Goal: Task Accomplishment & Management: Use online tool/utility

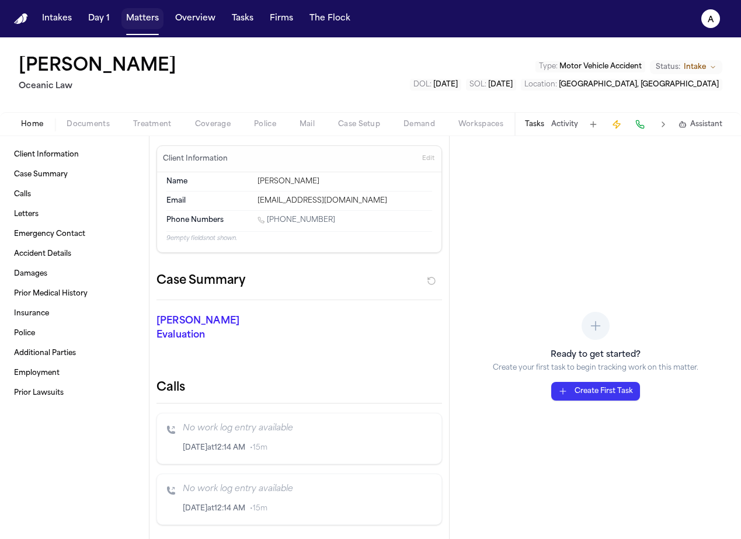
click at [146, 25] on button "Matters" at bounding box center [142, 18] width 42 height 21
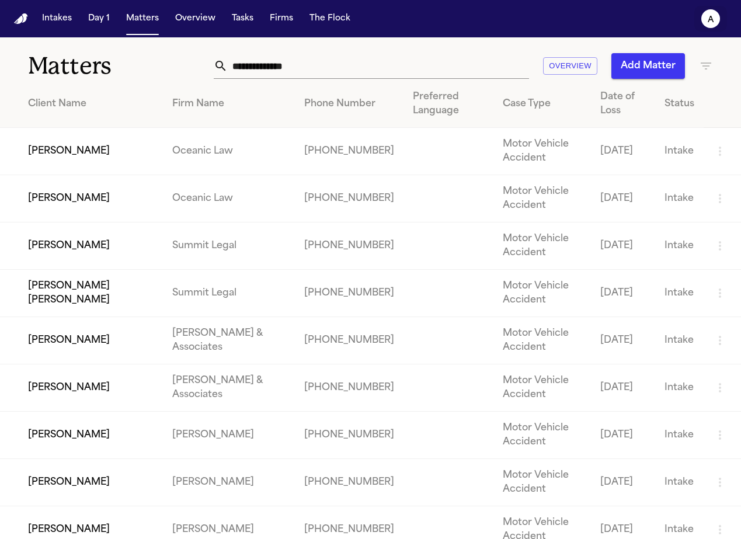
click at [721, 18] on button "a" at bounding box center [710, 19] width 33 height 26
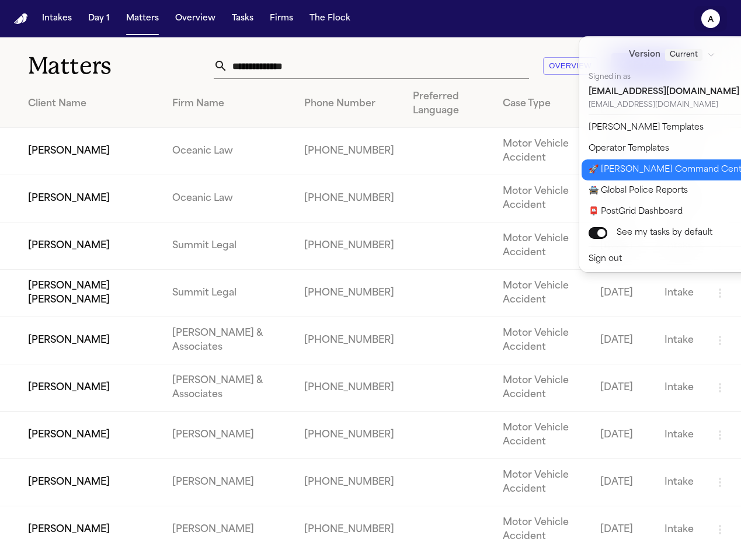
click at [684, 169] on button "🚀 Bland Command Center" at bounding box center [678, 169] width 194 height 21
select select "**"
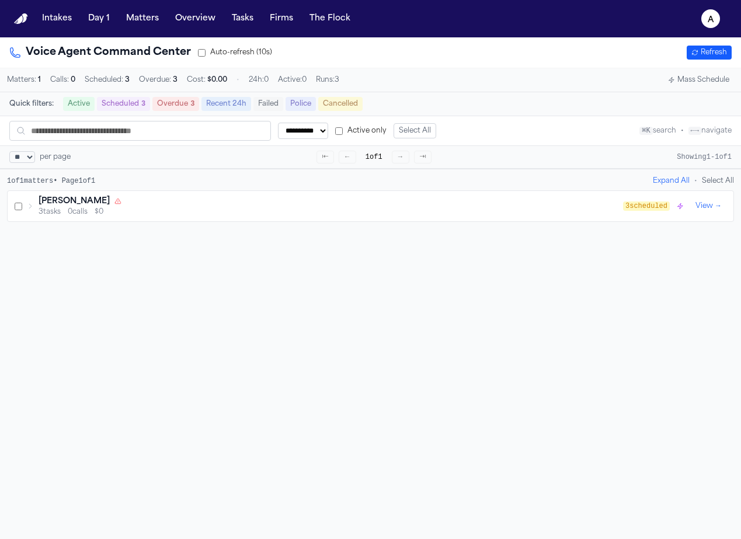
click at [301, 217] on div "3 tasks 0 calls $0" at bounding box center [331, 211] width 584 height 9
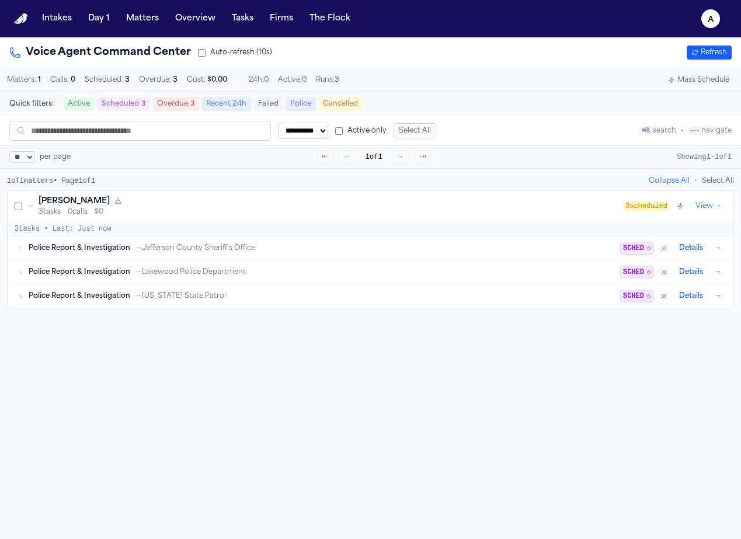
click at [211, 277] on span "→ Lakewood Police Department" at bounding box center [190, 271] width 111 height 9
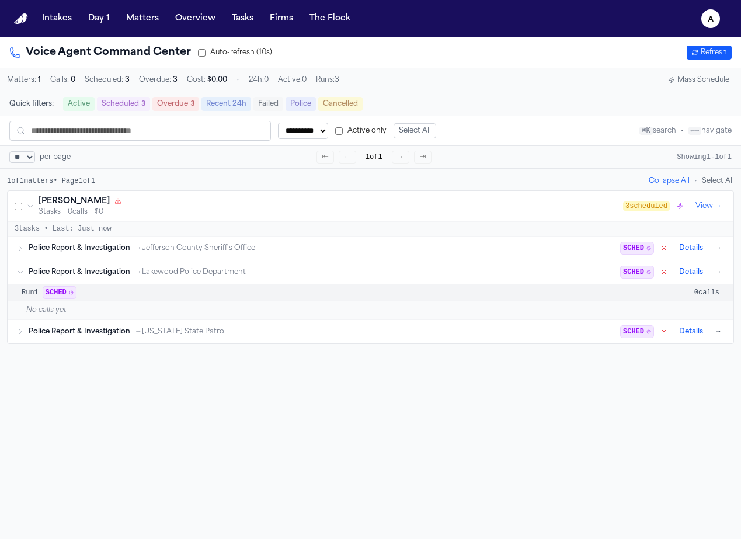
click at [195, 336] on span "→ Colorado State Patrol" at bounding box center [180, 331] width 91 height 9
click at [501, 255] on div "Police Report & Investigation → Jefferson County Sheriff's Office SCHED Details…" at bounding box center [376, 248] width 695 height 14
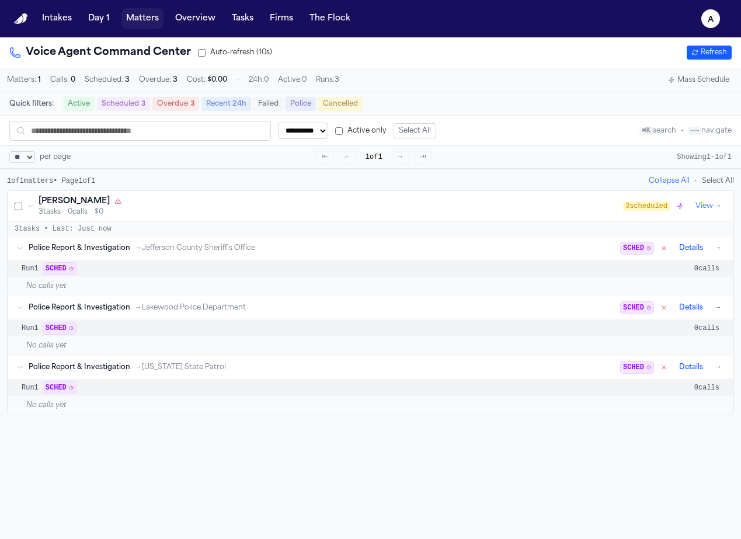
click at [128, 15] on button "Matters" at bounding box center [142, 18] width 42 height 21
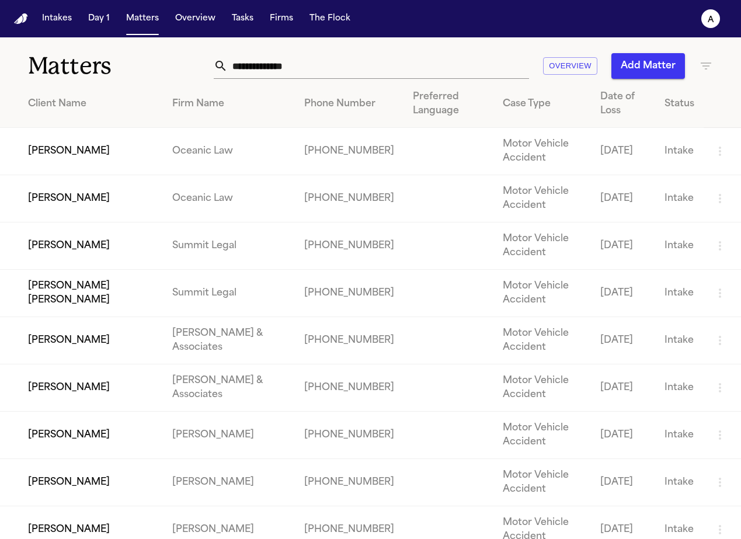
click at [128, 245] on td "Marisol Alvarez" at bounding box center [81, 245] width 163 height 47
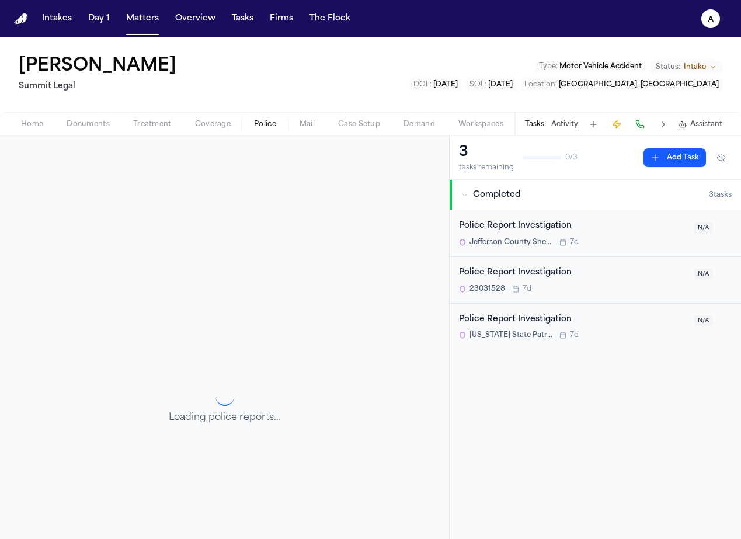
click at [279, 123] on button "Police" at bounding box center [265, 124] width 46 height 14
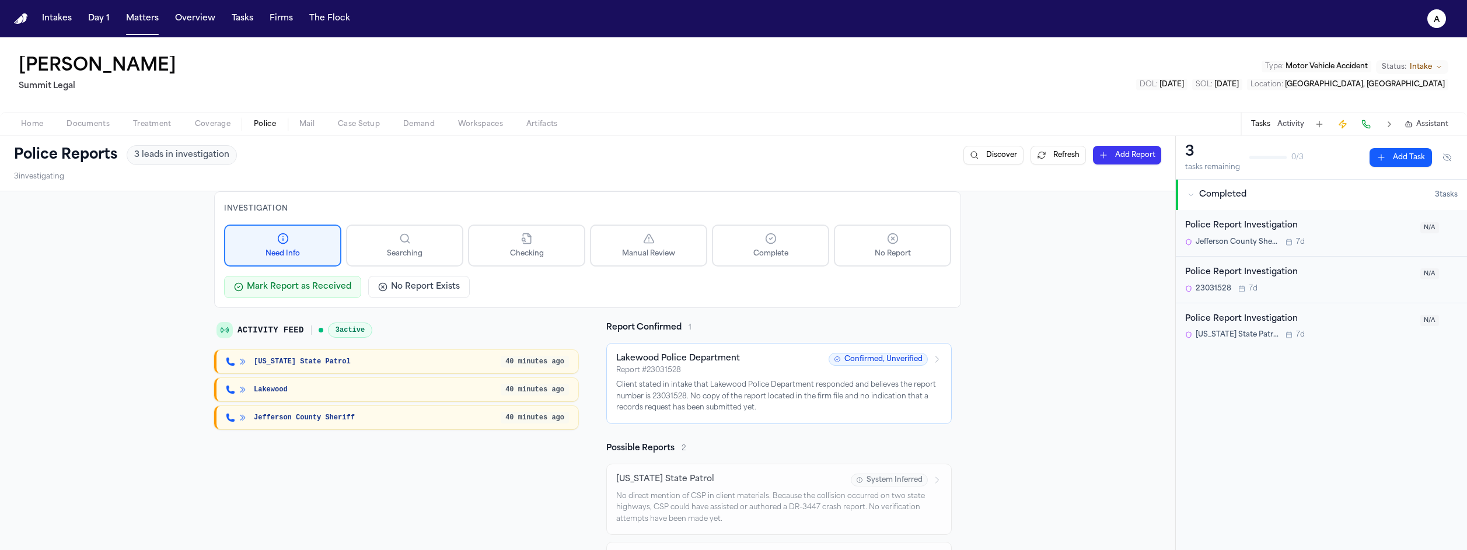
click at [293, 382] on div "Lakewood 40 minutes ago" at bounding box center [396, 389] width 364 height 23
click at [233, 393] on div at bounding box center [236, 389] width 21 height 9
click at [395, 355] on div "Colorado State Patrol 40 minutes ago" at bounding box center [396, 361] width 364 height 23
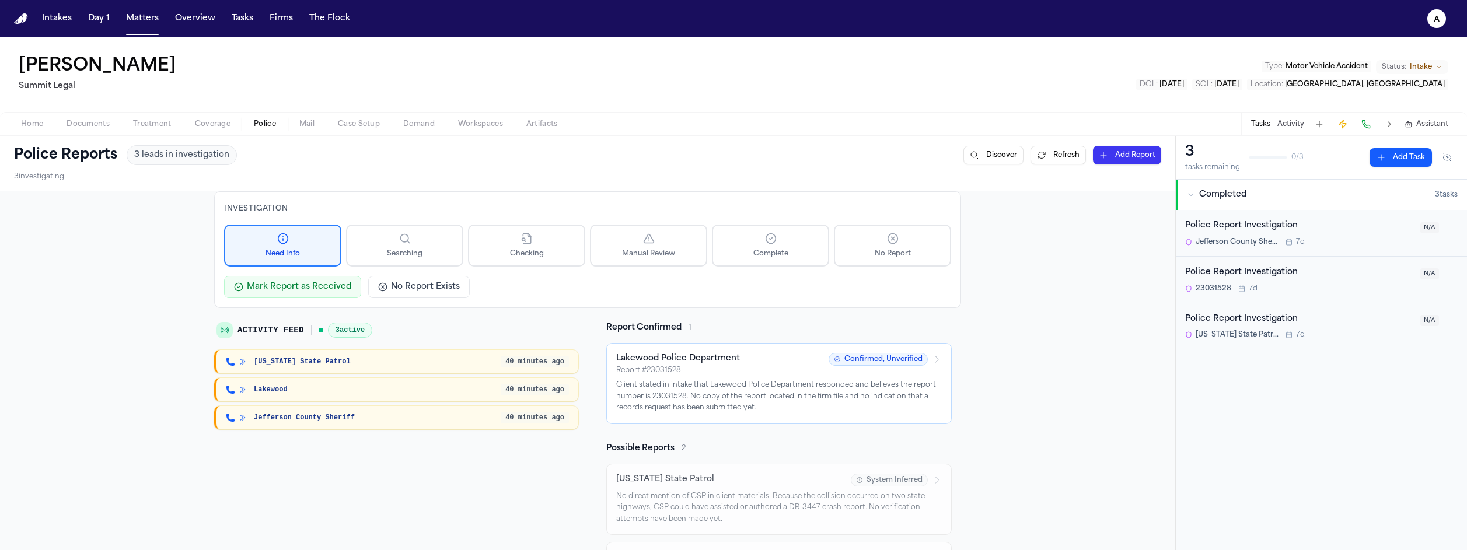
click at [532, 409] on div "Jefferson County Sheriff 40 minutes ago" at bounding box center [396, 417] width 364 height 23
click at [360, 357] on div "Colorado State Patrol" at bounding box center [363, 361] width 275 height 9
click at [335, 334] on span "3 active" at bounding box center [350, 330] width 44 height 15
click at [740, 26] on icon "a" at bounding box center [1437, 18] width 19 height 19
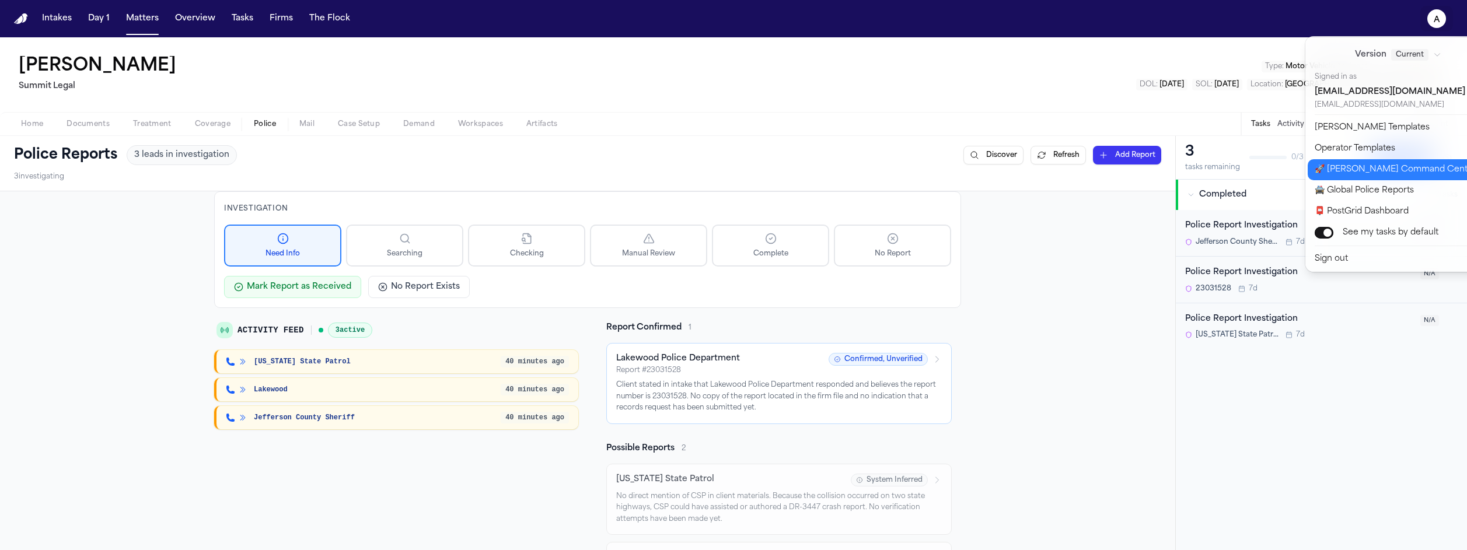
click at [740, 169] on button "🚀 Bland Command Center" at bounding box center [1405, 169] width 194 height 21
select select "**"
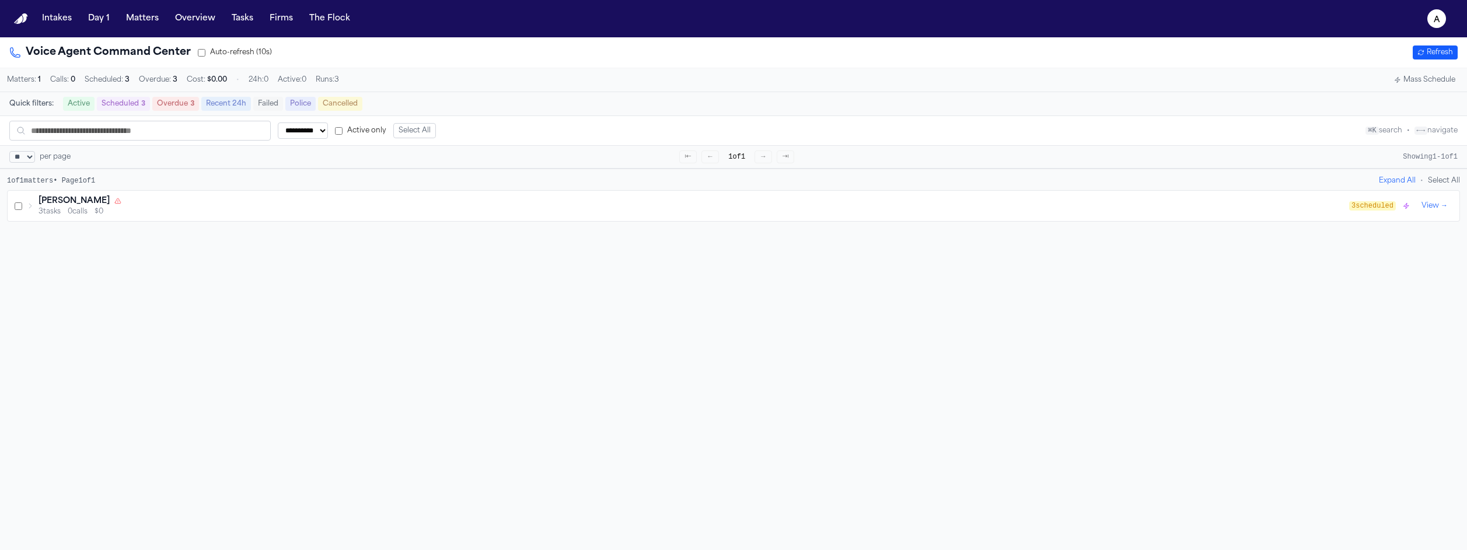
click at [120, 217] on div "3 tasks 0 calls $0" at bounding box center [694, 211] width 1311 height 9
click at [116, 253] on span "Police Report & Investigation" at bounding box center [80, 247] width 102 height 9
click at [111, 275] on div "Run 1 SCHED 0 calls" at bounding box center [734, 268] width 1452 height 16
click at [97, 290] on div "No calls yet" at bounding box center [734, 286] width 1452 height 19
click at [740, 255] on button "Details" at bounding box center [1417, 248] width 33 height 14
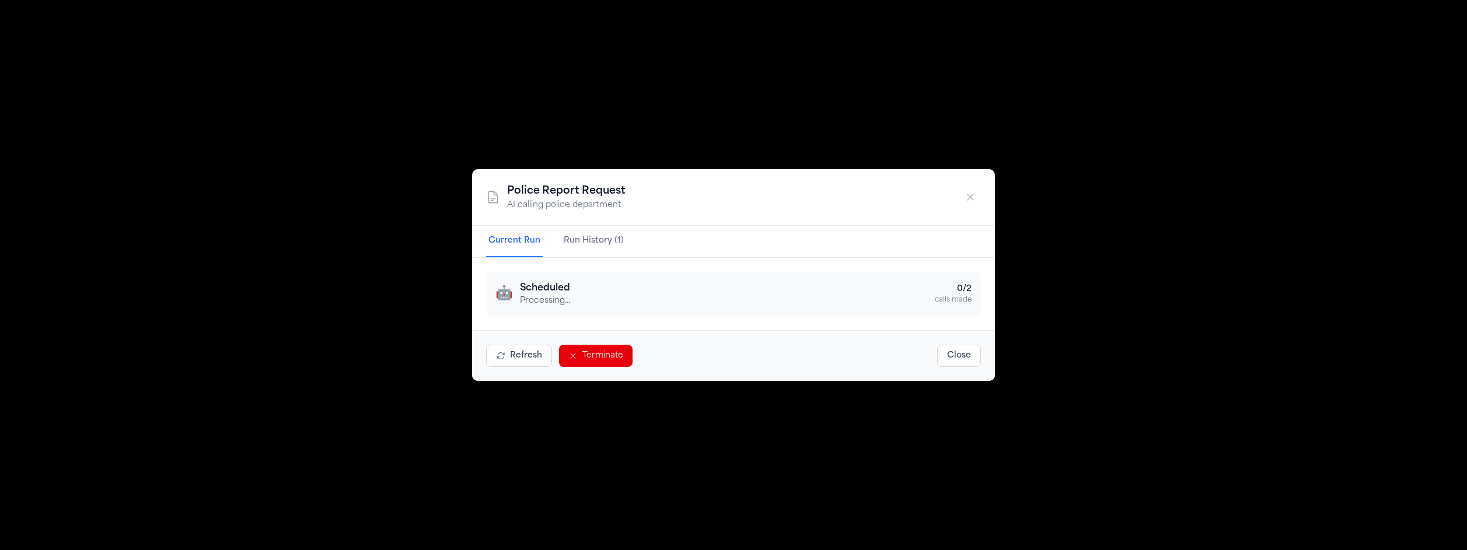
click at [638, 283] on div "🤖 Scheduled Processing... 0 / 2 calls made" at bounding box center [734, 294] width 476 height 26
click at [582, 239] on button "Run History (1)" at bounding box center [594, 242] width 65 height 32
click at [503, 239] on button "Current Run" at bounding box center [514, 241] width 57 height 32
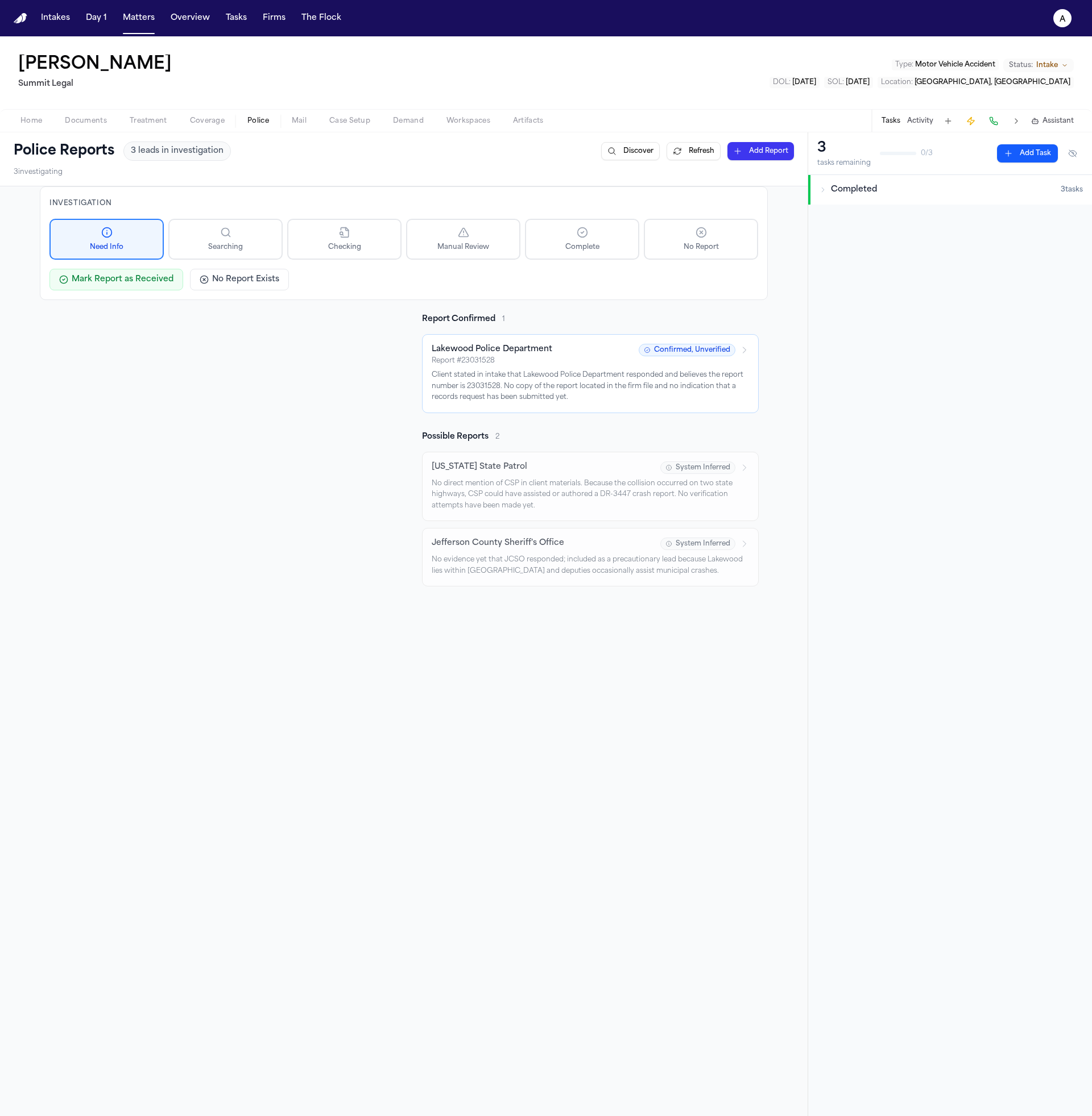
click at [222, 122] on span "Coverage" at bounding box center [207, 121] width 35 height 9
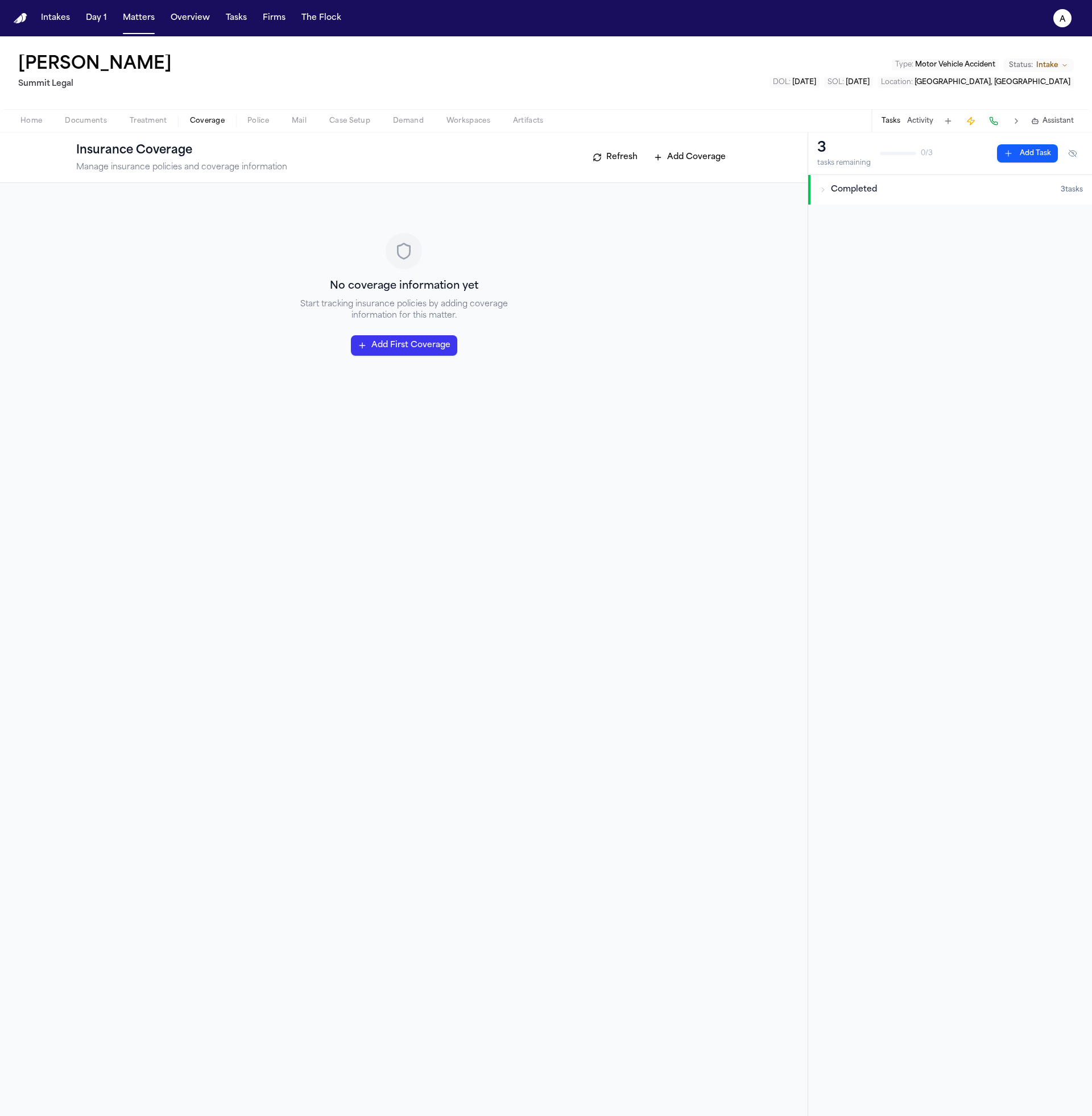
click at [298, 123] on span "Mail" at bounding box center [298, 121] width 15 height 9
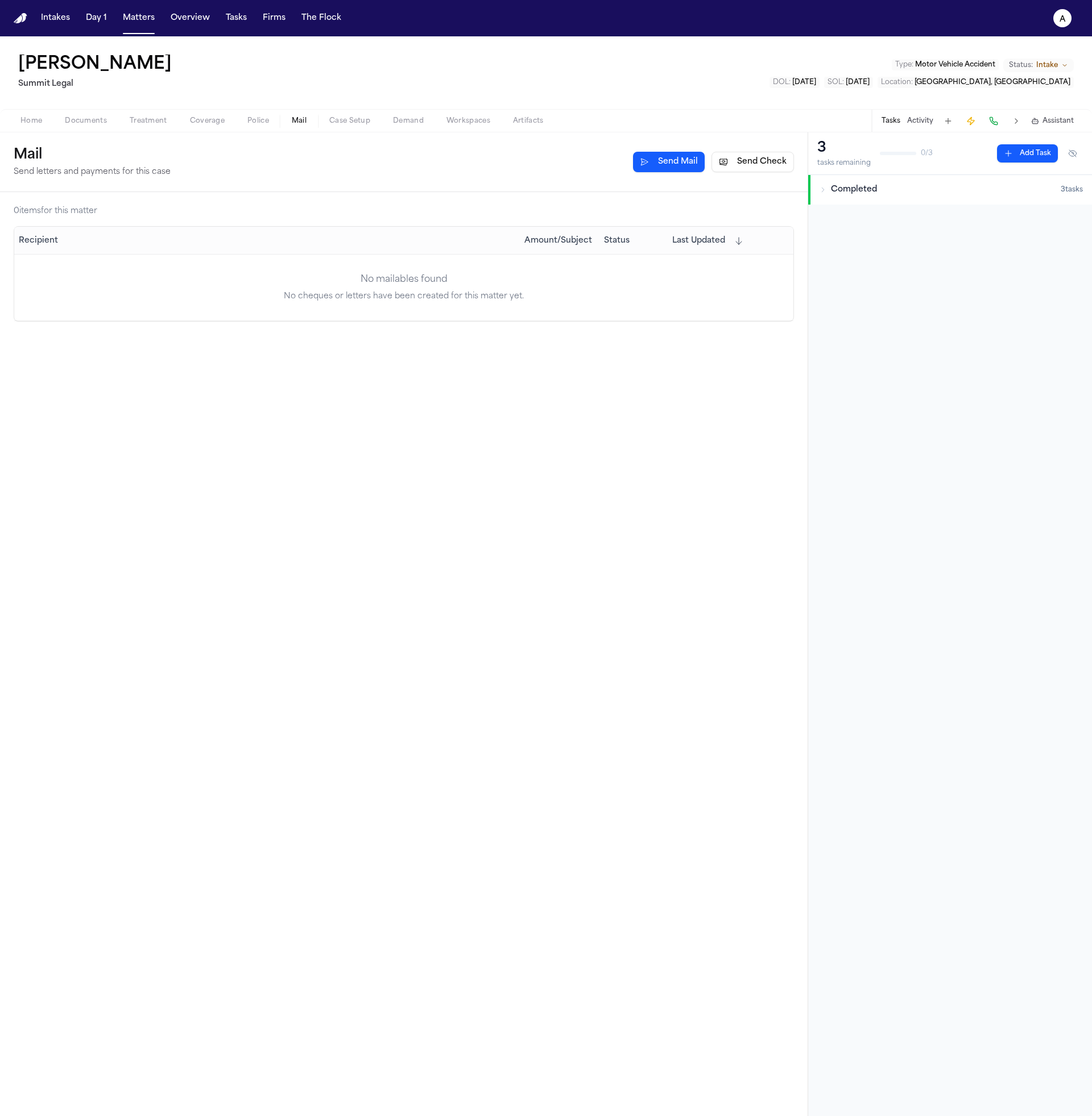
click at [253, 124] on span "Police" at bounding box center [258, 121] width 21 height 9
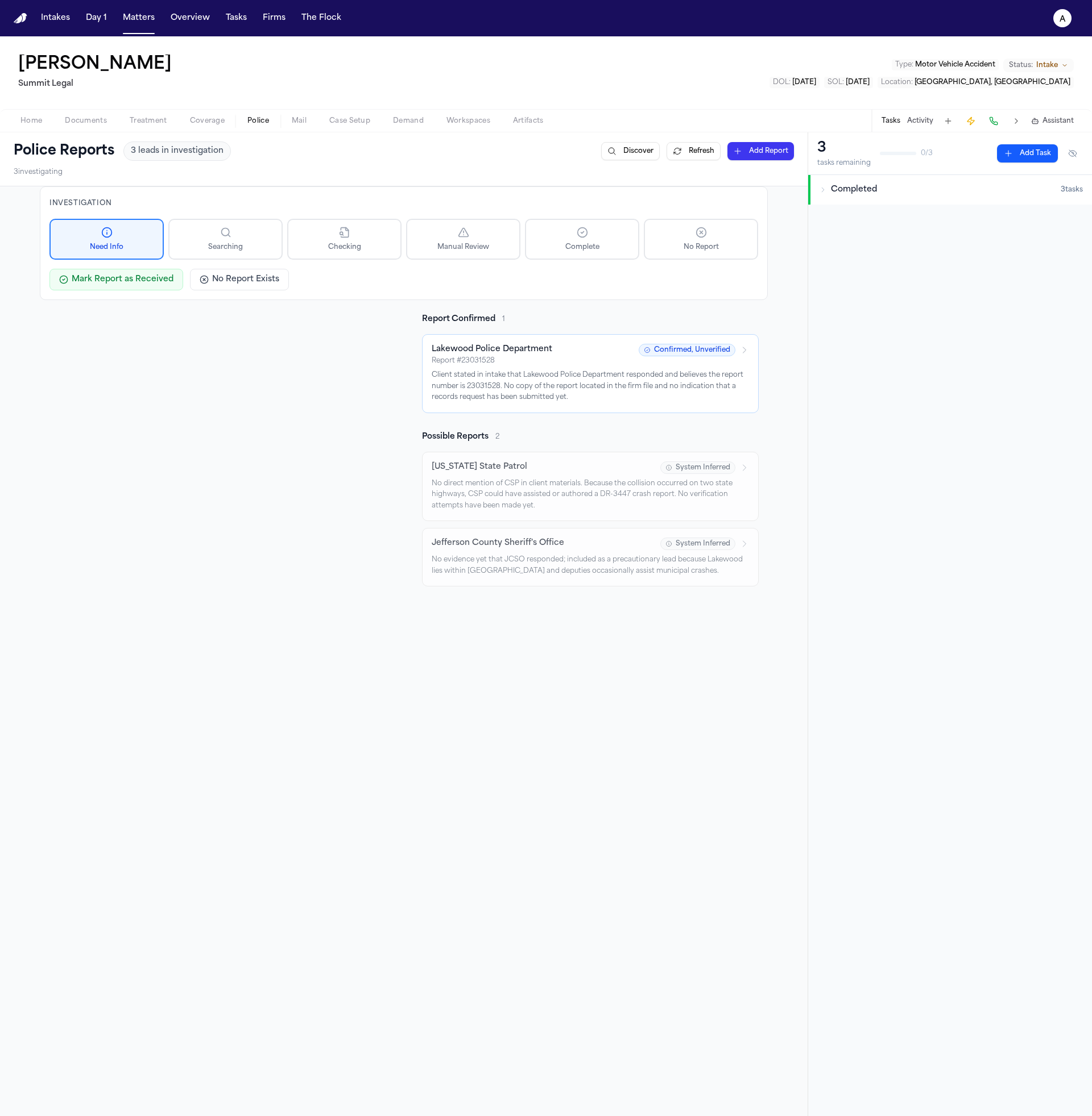
click at [688, 140] on div "Police Reports 3 leads in investigation Discover Refresh Add Report 3 investiga…" at bounding box center [403, 159] width 808 height 54
click at [689, 147] on button "Refresh" at bounding box center [693, 151] width 54 height 19
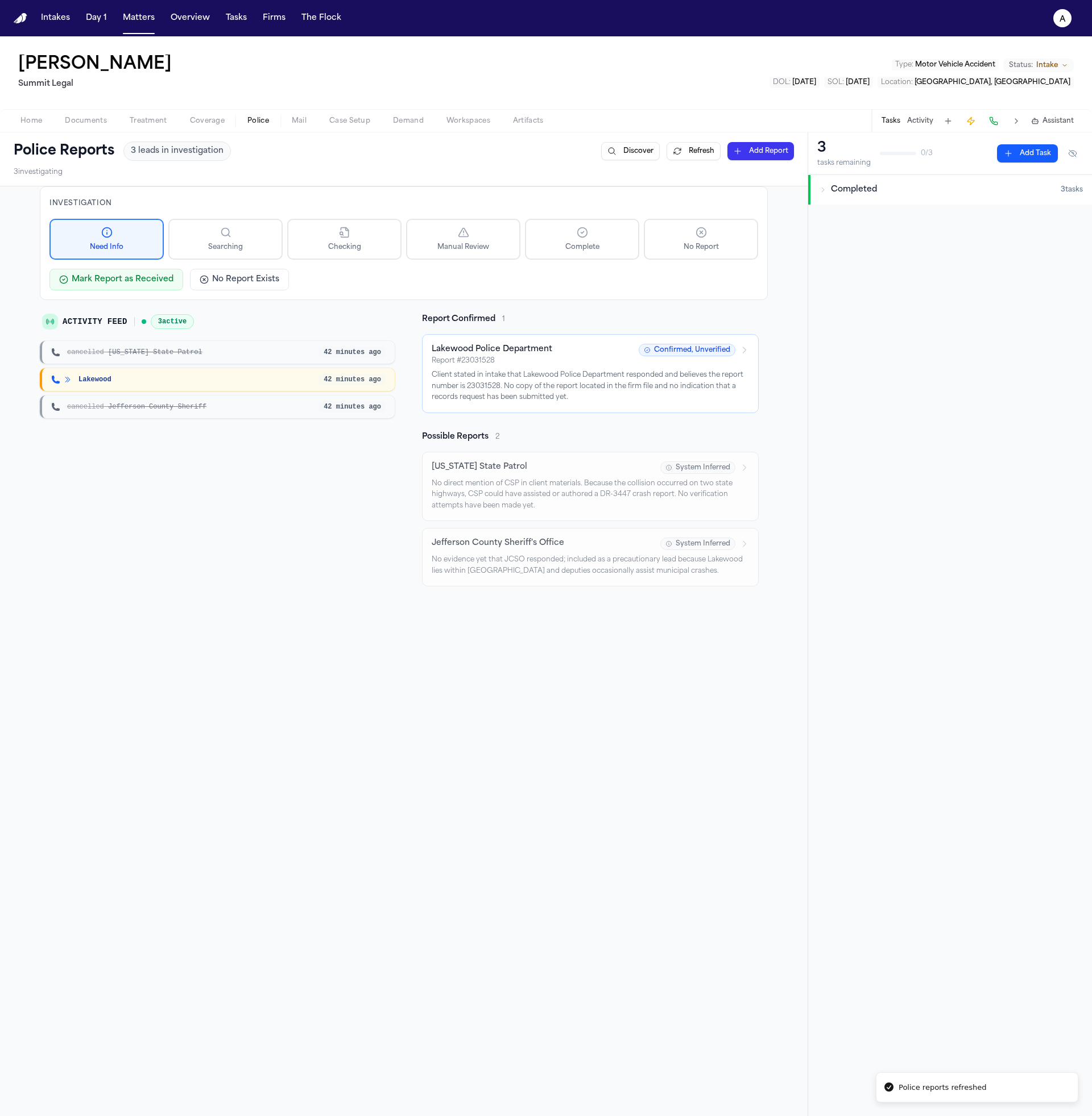
click at [689, 147] on button "Refresh" at bounding box center [693, 151] width 54 height 19
click at [140, 379] on div "Lakewood" at bounding box center [185, 379] width 268 height 9
click at [90, 378] on span "Lakewood" at bounding box center [95, 379] width 33 height 9
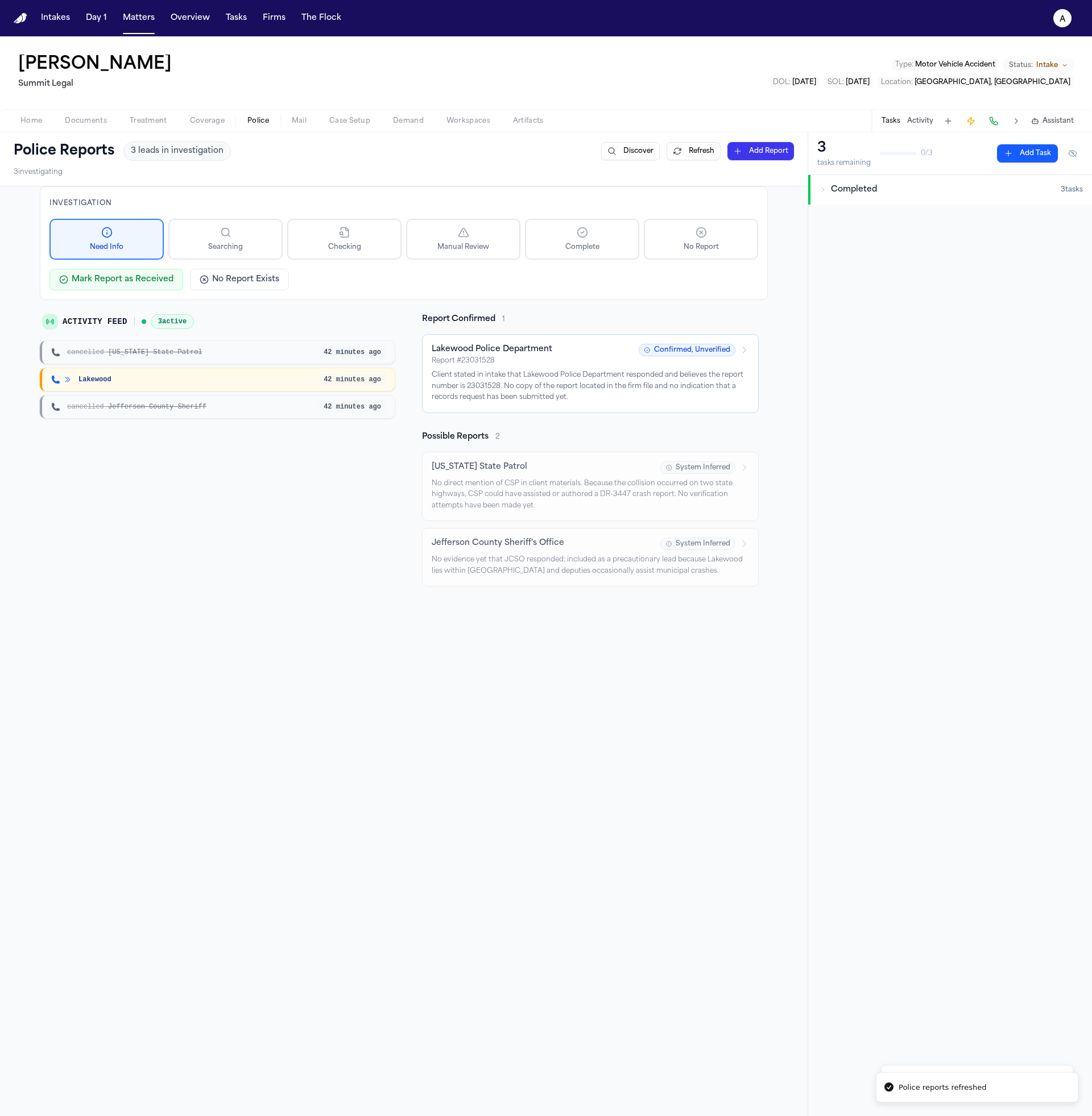
click at [162, 449] on div "Activity Feed 3 active cancelled Colorado State Patrol 42 minutes ago Lakewood …" at bounding box center [217, 450] width 355 height 273
click at [276, 376] on div "Lakewood" at bounding box center [185, 379] width 268 height 9
click at [1063, 19] on text "a" at bounding box center [1062, 19] width 6 height 8
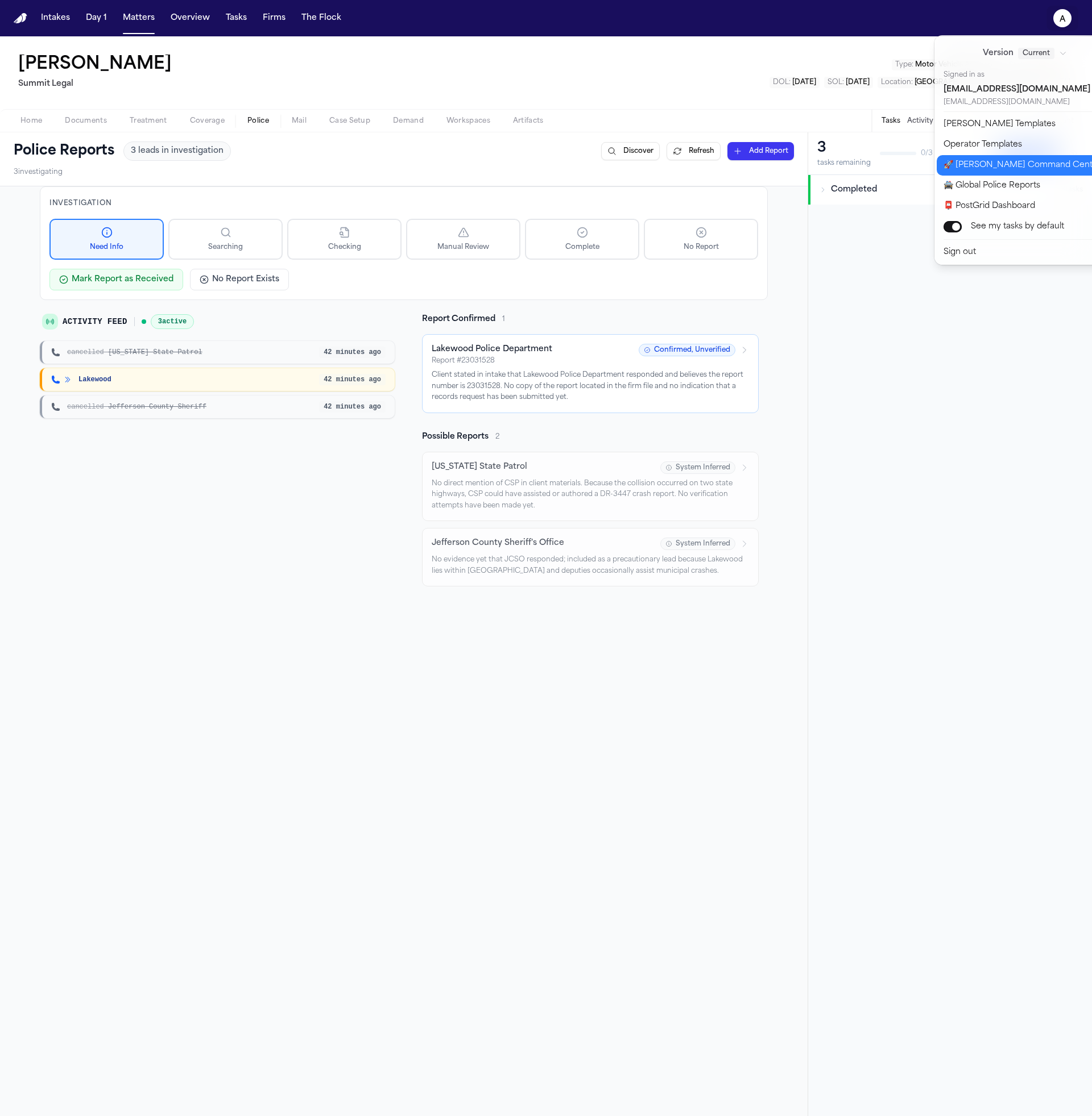
click at [1003, 167] on button "🚀 Bland Command Center" at bounding box center [1031, 165] width 189 height 20
select select "**"
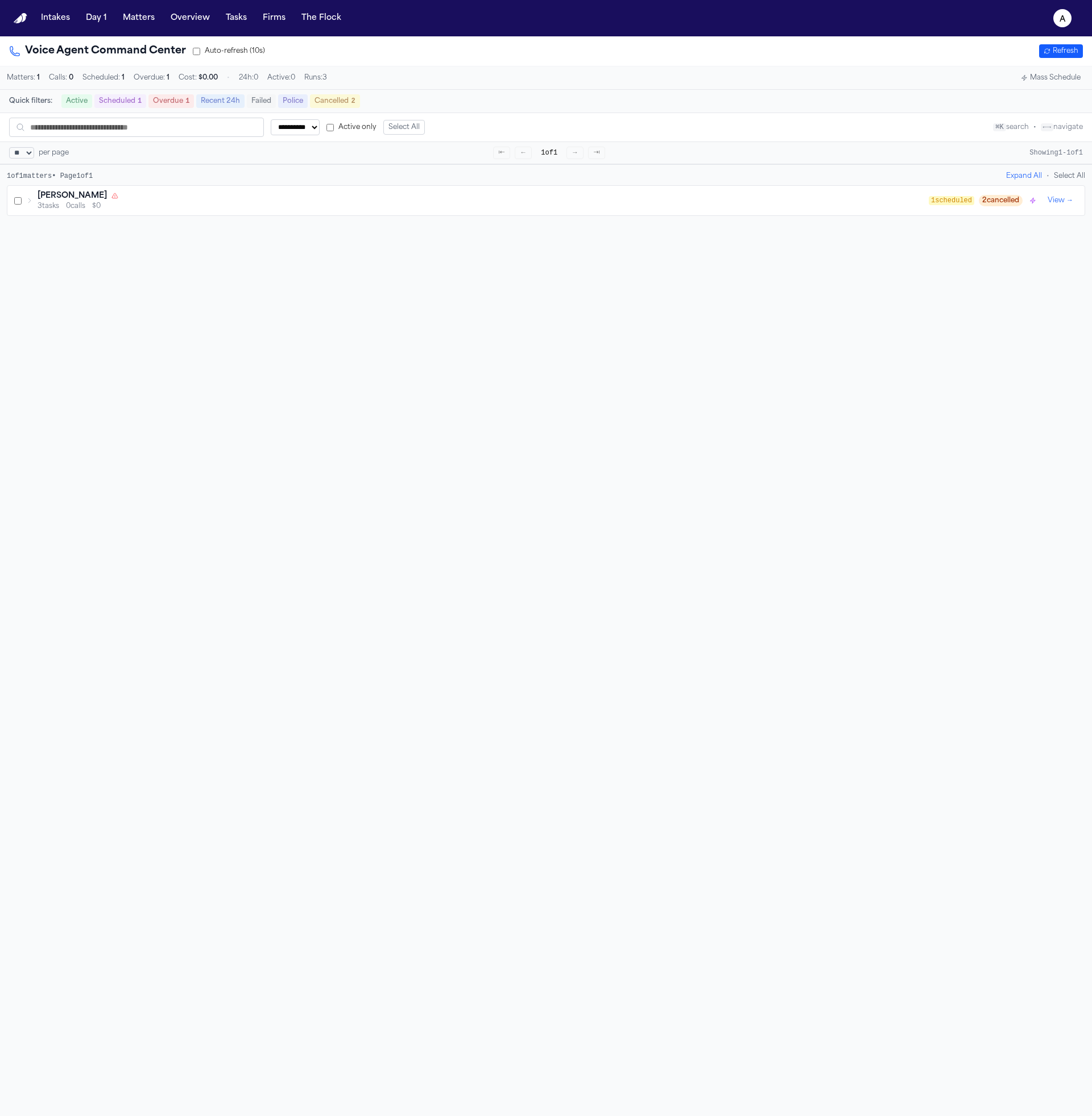
click at [270, 208] on div "3 tasks 0 calls $0" at bounding box center [483, 205] width 891 height 9
click at [686, 289] on div "Police Report & Investigation → Lakewood Police Department" at bounding box center [502, 287] width 947 height 9
click at [983, 293] on span "SCHED" at bounding box center [990, 288] width 32 height 12
click at [1038, 295] on button "Details" at bounding box center [1042, 288] width 32 height 14
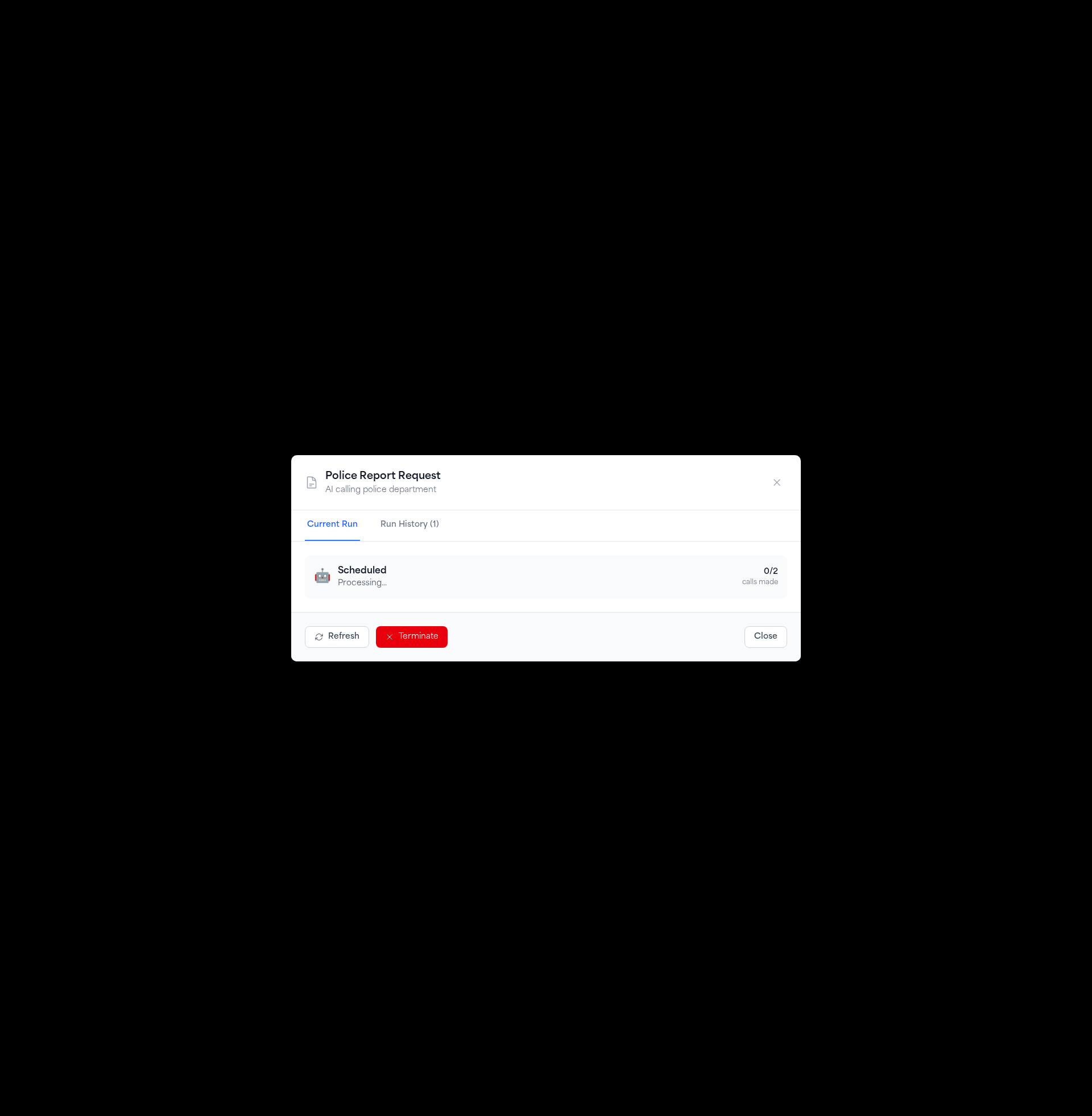
click at [440, 529] on nav "Current Run Run History (1)" at bounding box center [546, 526] width 509 height 31
click at [424, 521] on button "Run History (1)" at bounding box center [409, 526] width 63 height 31
click at [773, 479] on icon "button" at bounding box center [777, 482] width 12 height 12
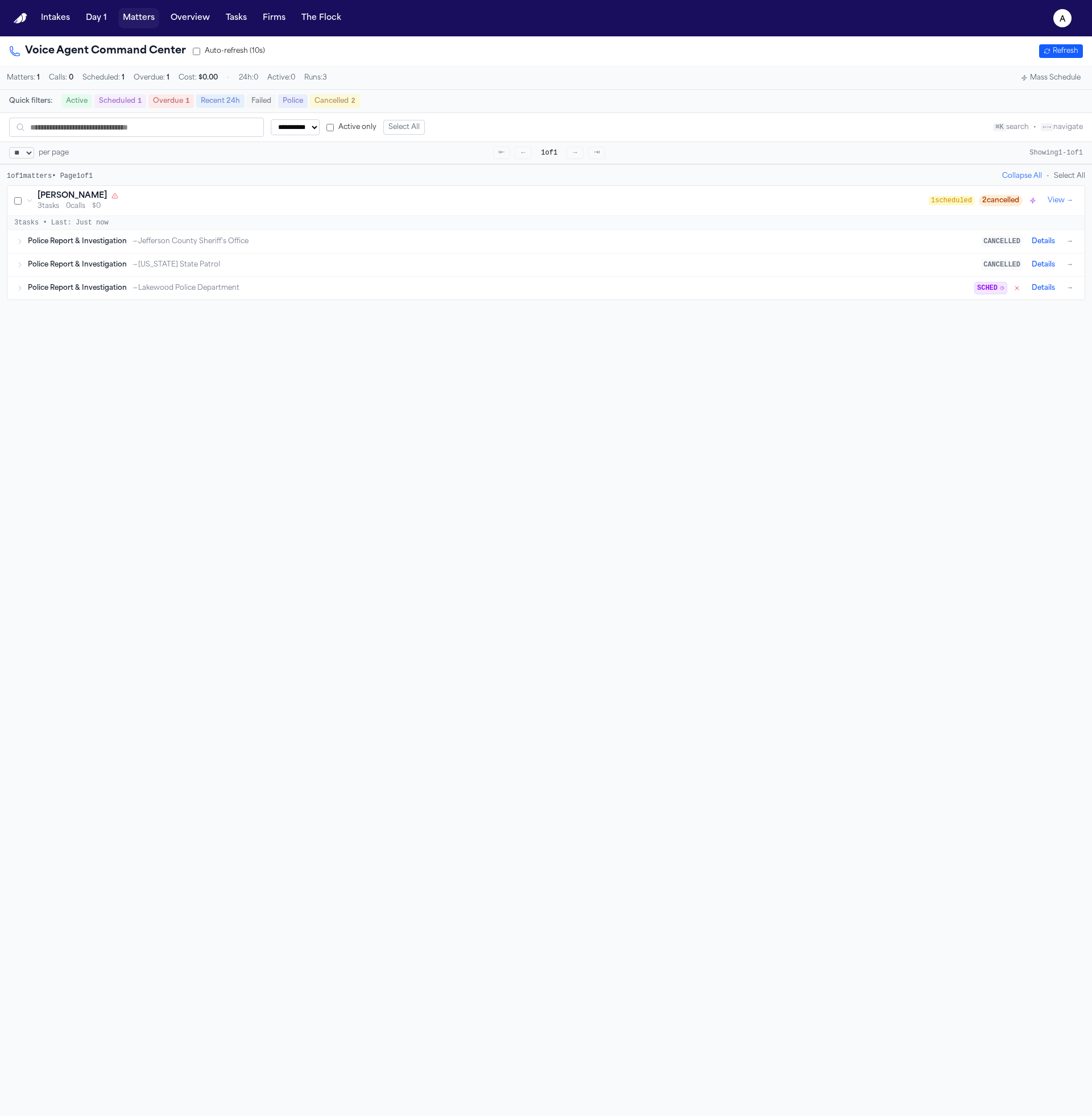
click at [131, 15] on button "Matters" at bounding box center [138, 18] width 41 height 20
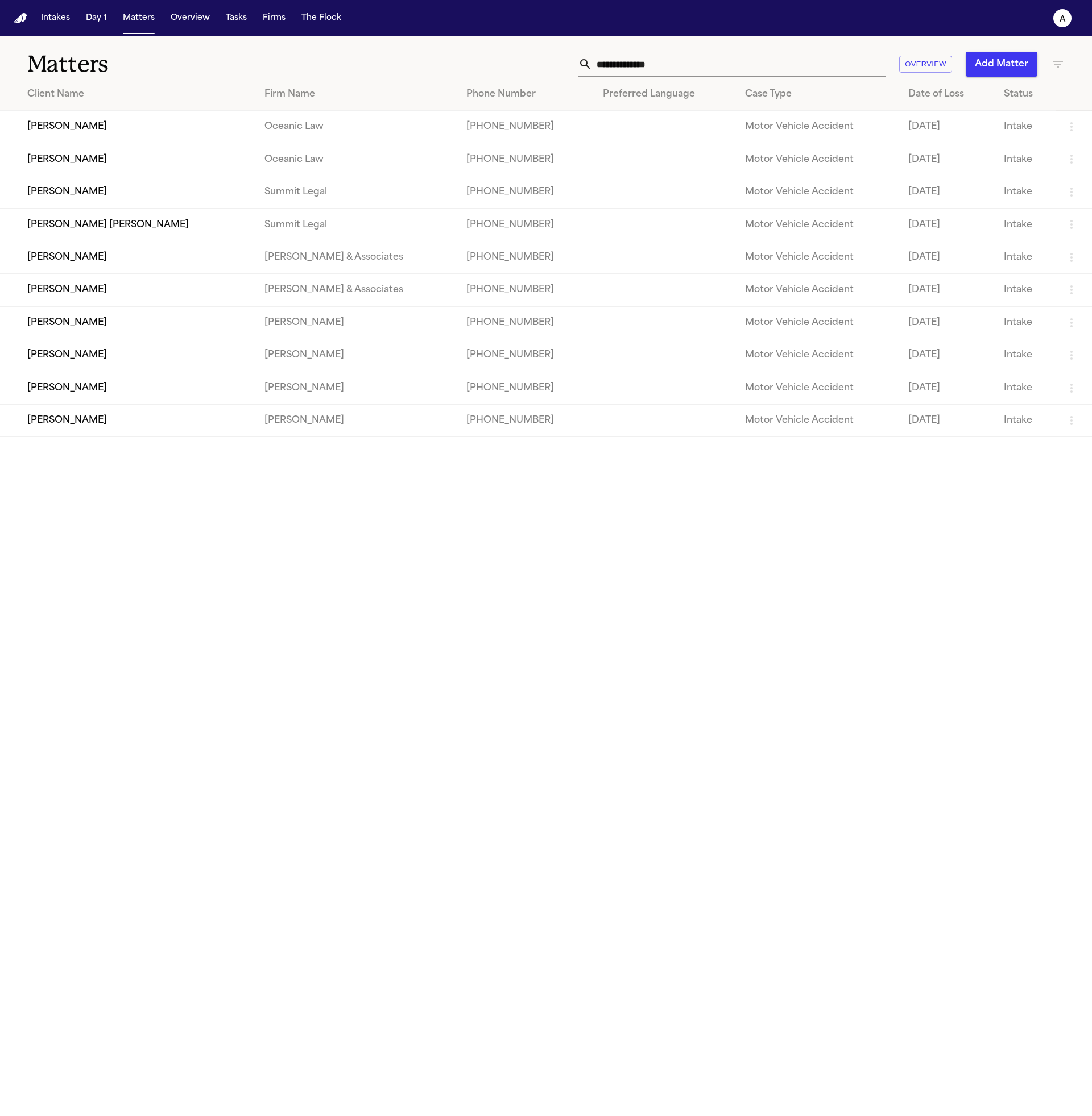
click at [130, 204] on td "Marisol Alvarez" at bounding box center [128, 191] width 255 height 32
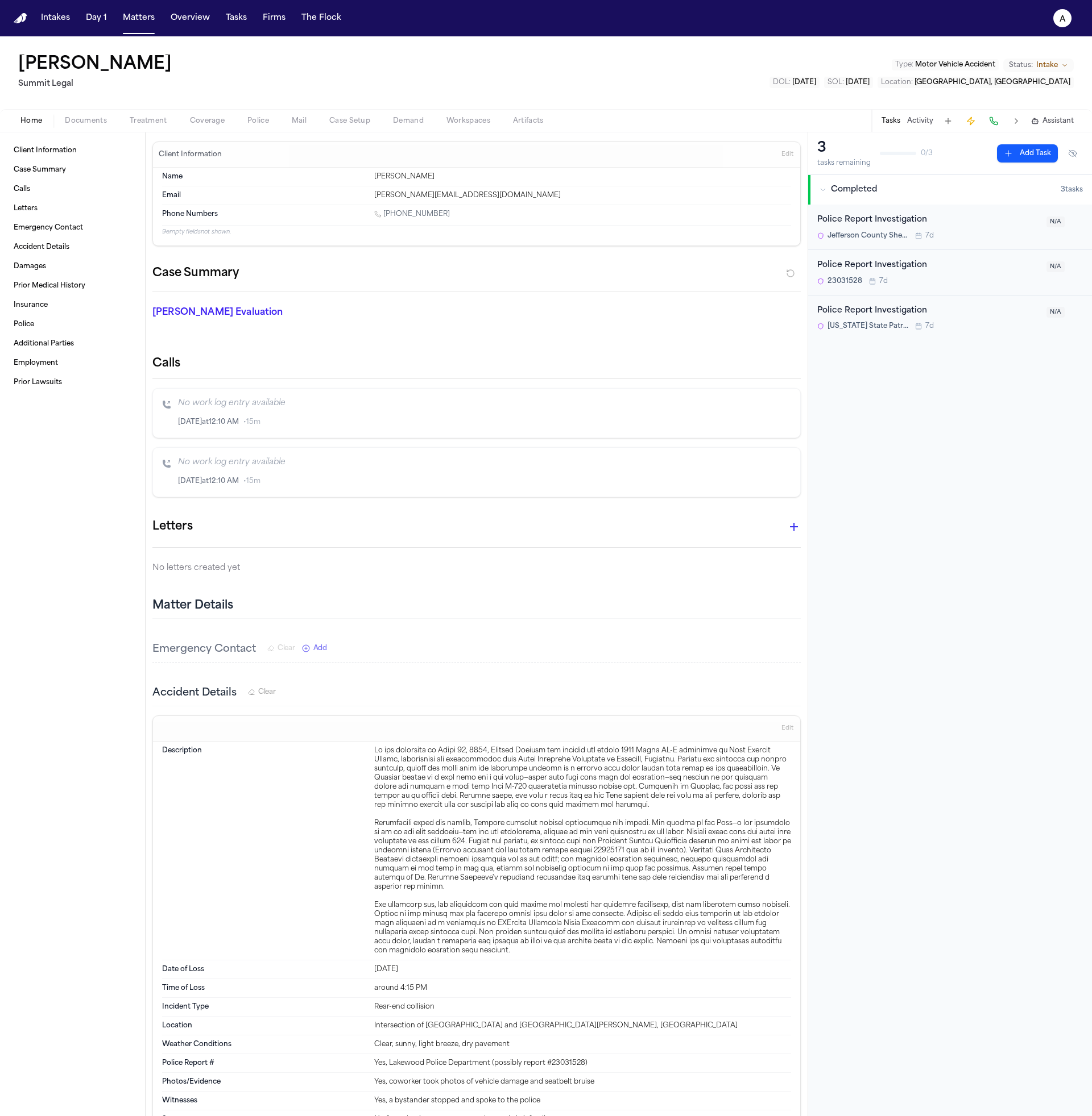
click at [257, 124] on span "Police" at bounding box center [258, 121] width 21 height 9
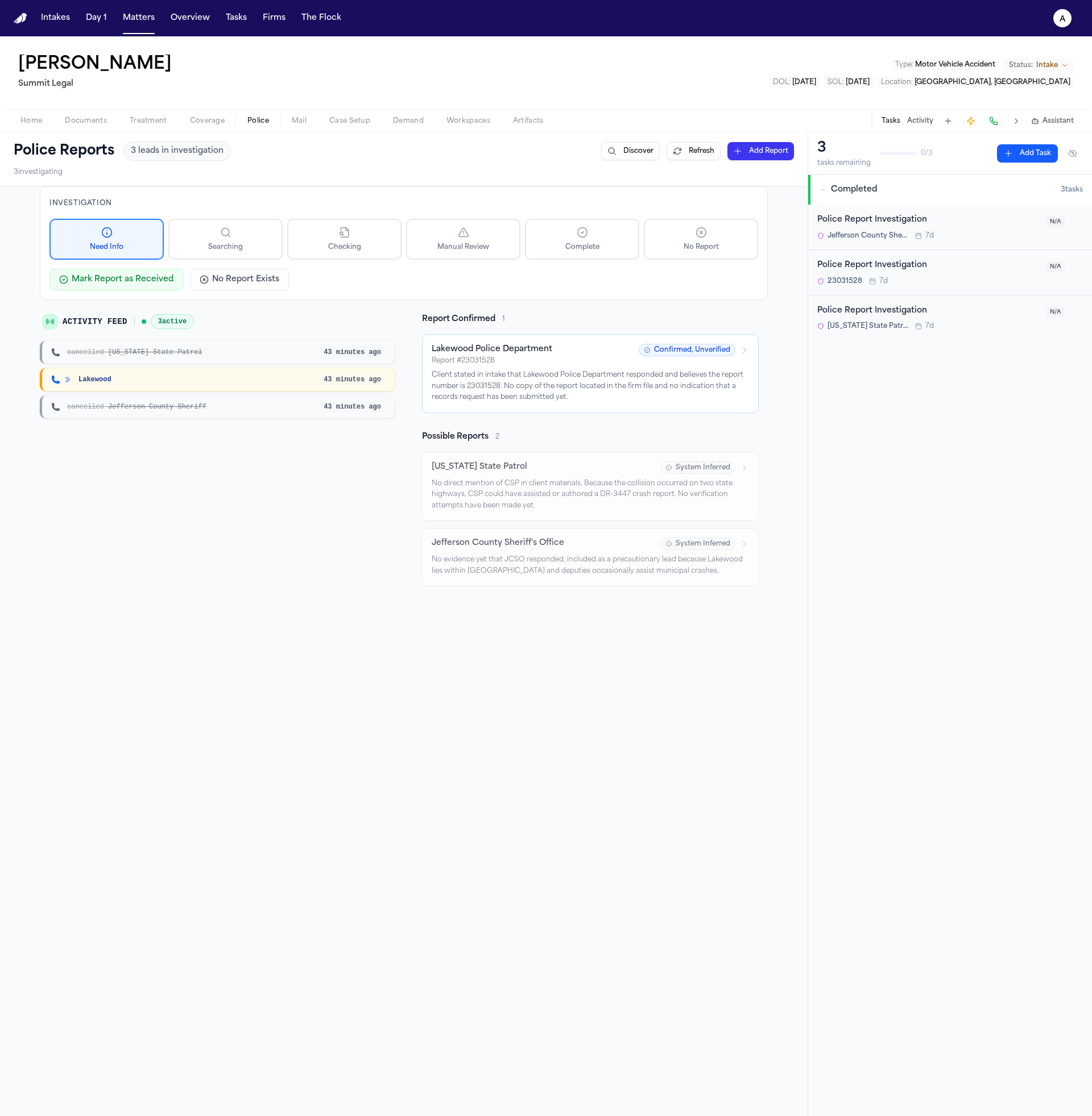
click at [555, 392] on p "Client stated in intake that Lakewood Police Department responded and believes …" at bounding box center [590, 387] width 318 height 33
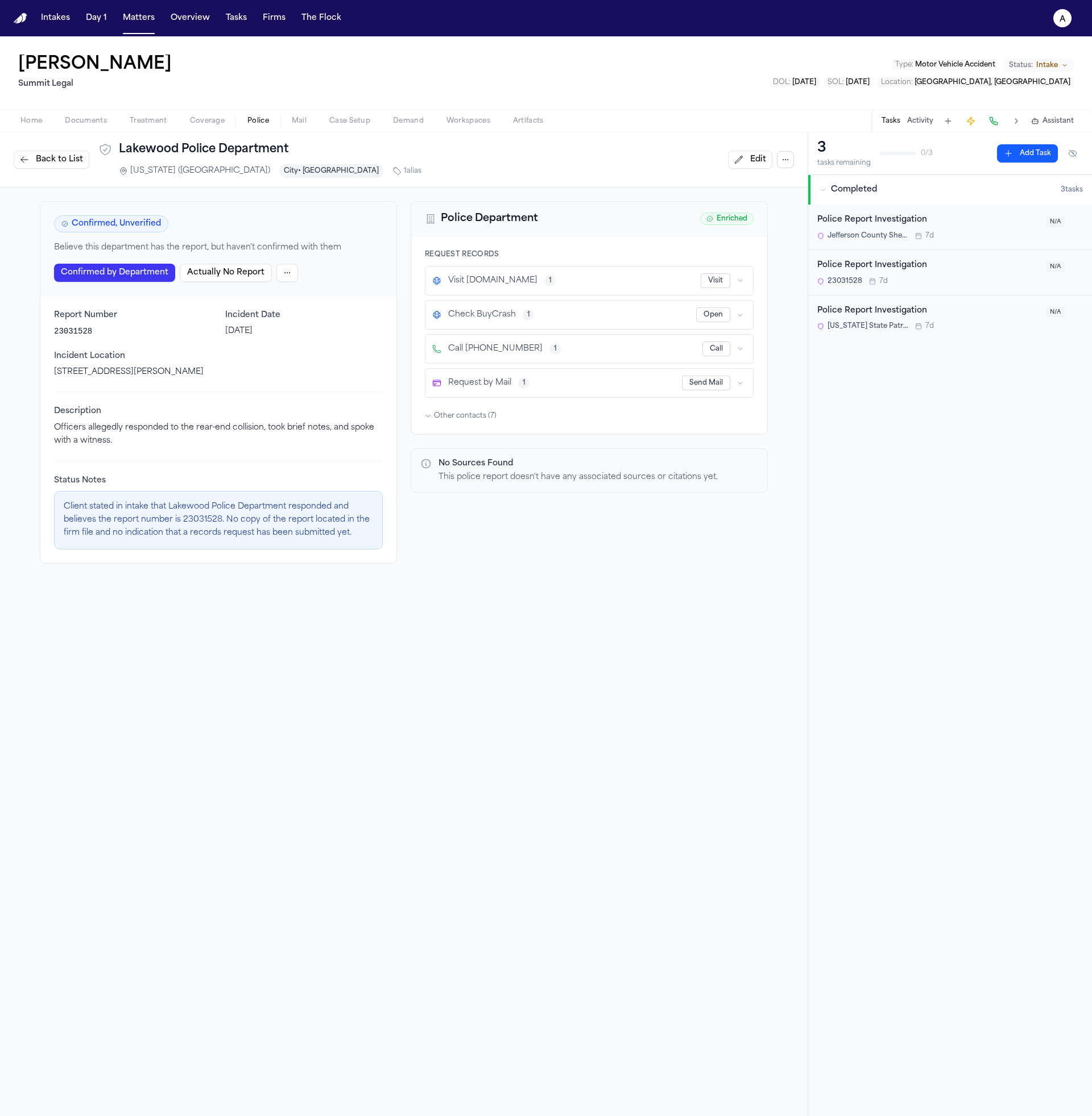
click at [282, 269] on html "Intakes Day 1 Matters Overview Tasks Firms The Flock a Marisol Alvarez Summit L…" at bounding box center [546, 558] width 1092 height 1116
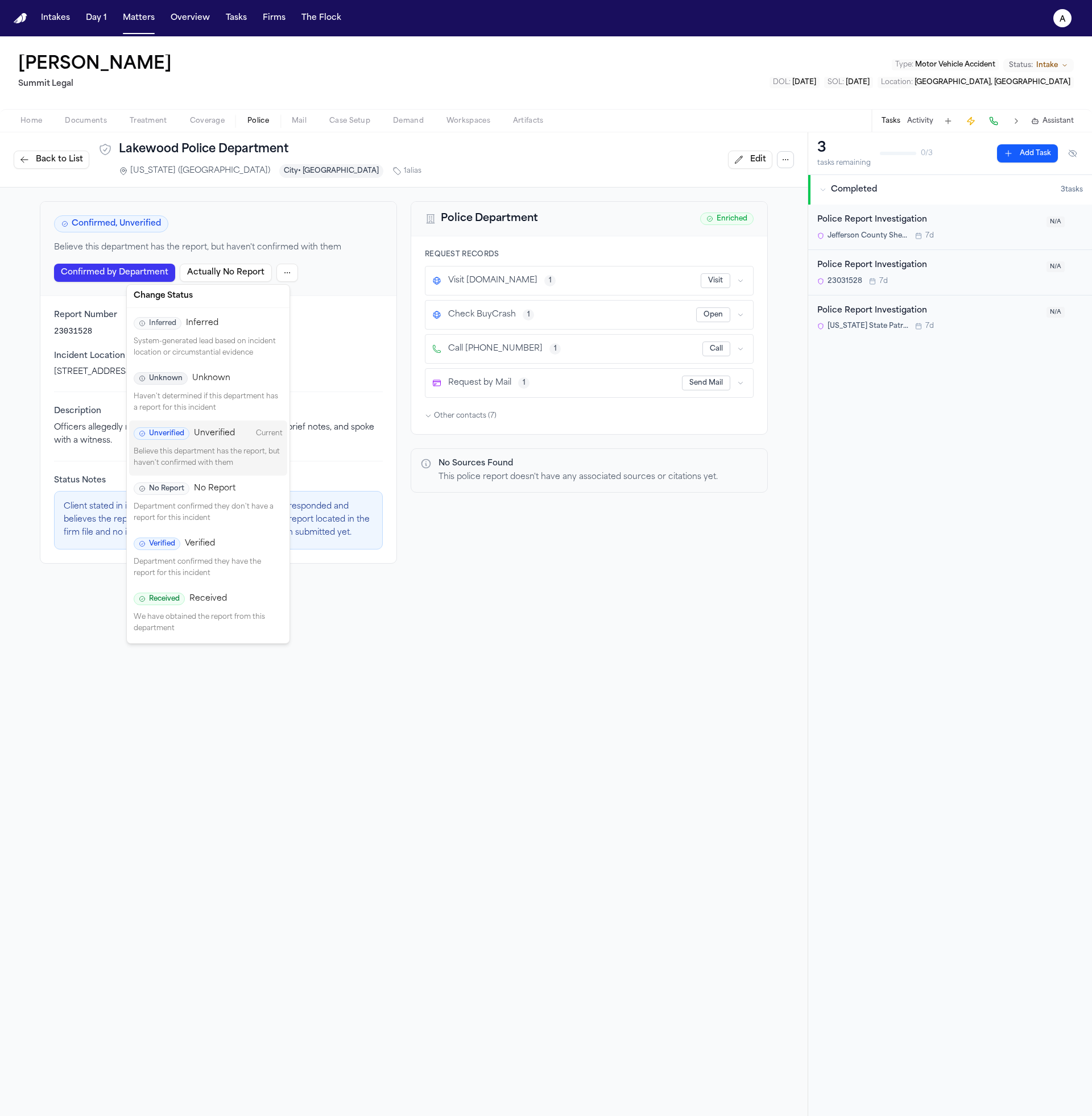
click at [224, 451] on p "Believe this department has the report, but haven't confirmed with them" at bounding box center [207, 458] width 149 height 22
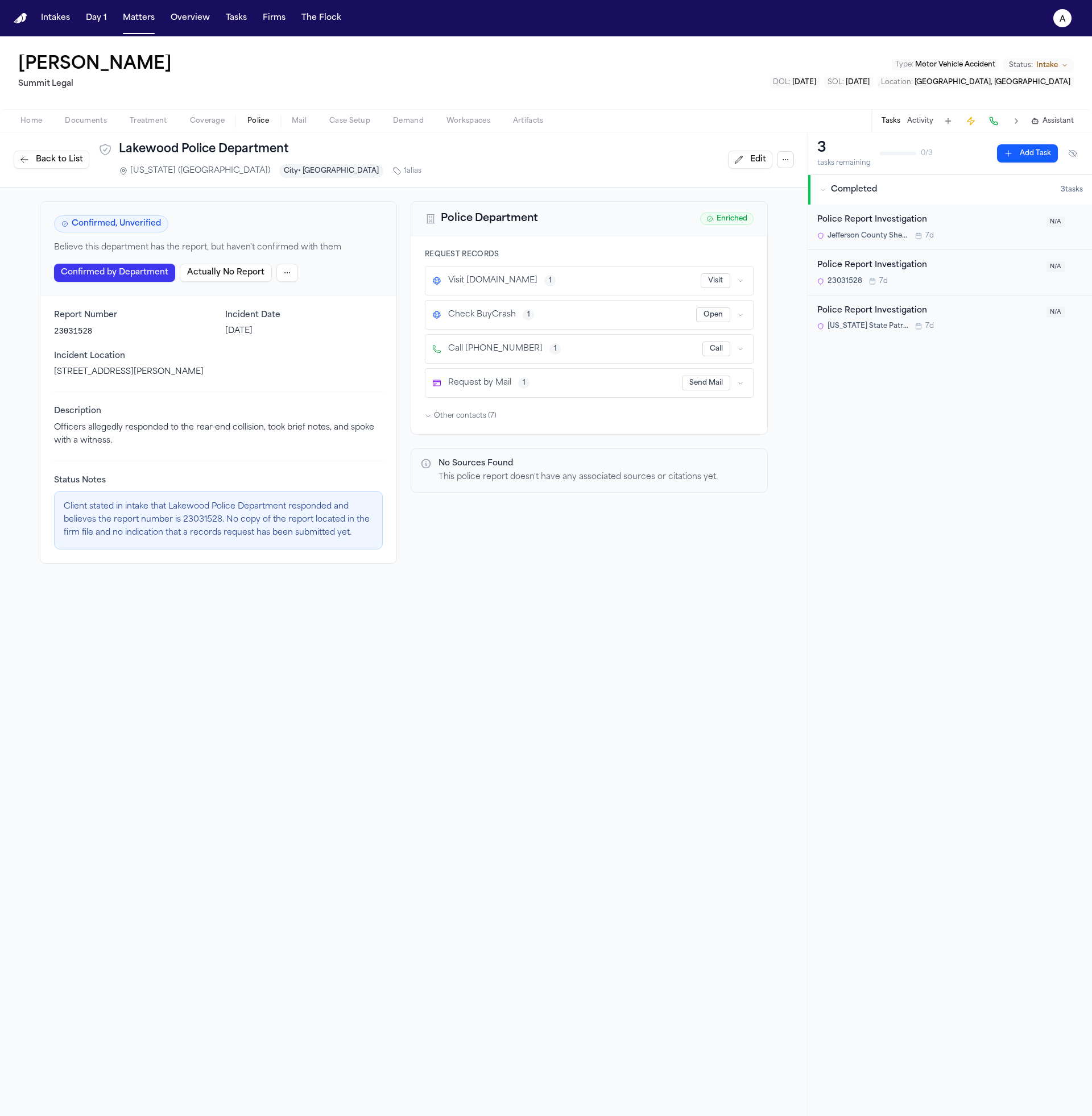
click at [660, 314] on div "Check BuyCrash 1" at bounding box center [564, 316] width 264 height 12
click at [743, 311] on div "Check BuyCrash 1 Open" at bounding box center [589, 315] width 327 height 28
click at [740, 315] on button "button" at bounding box center [740, 316] width 12 height 12
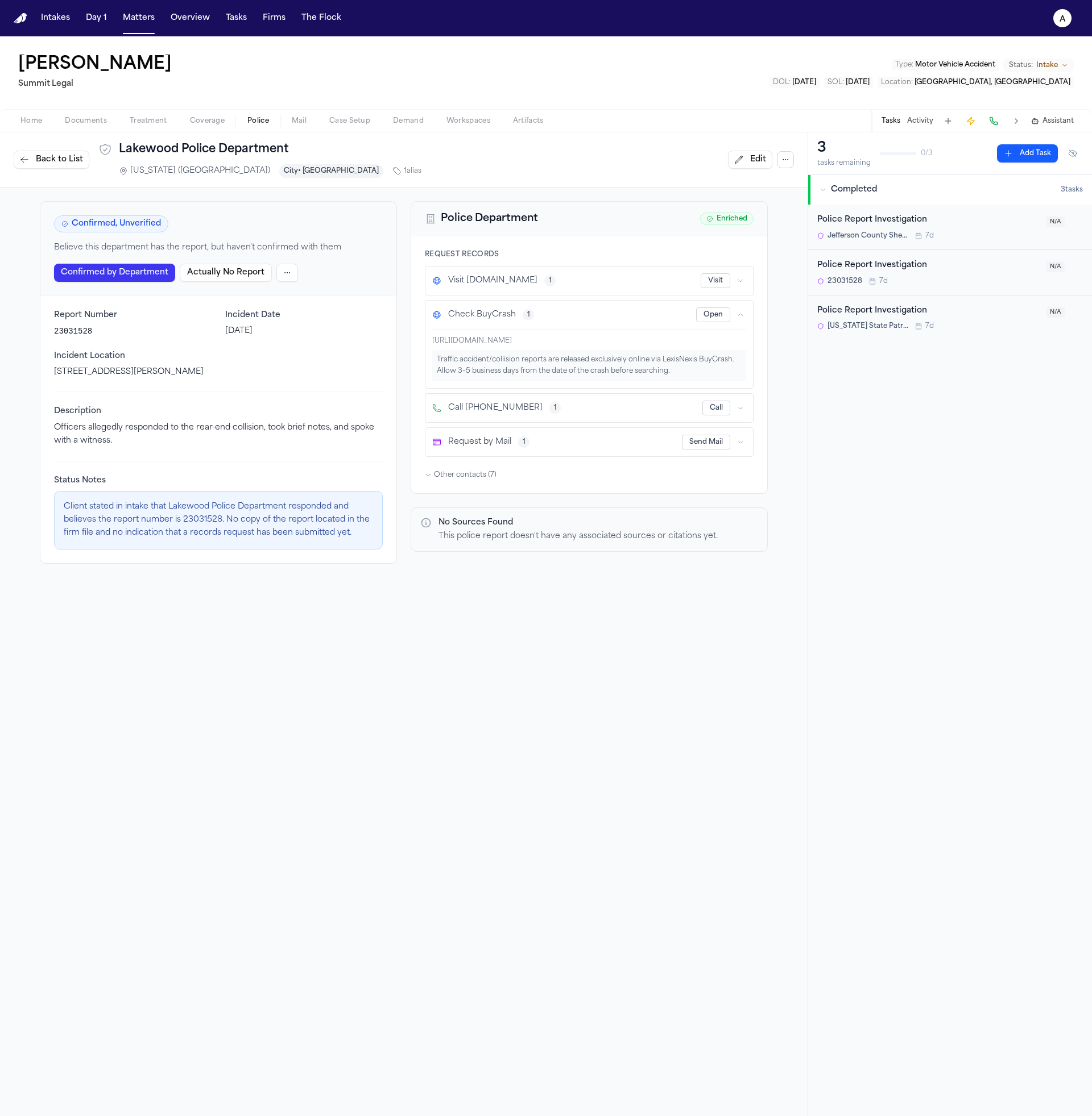
click at [740, 315] on button "button" at bounding box center [740, 316] width 12 height 12
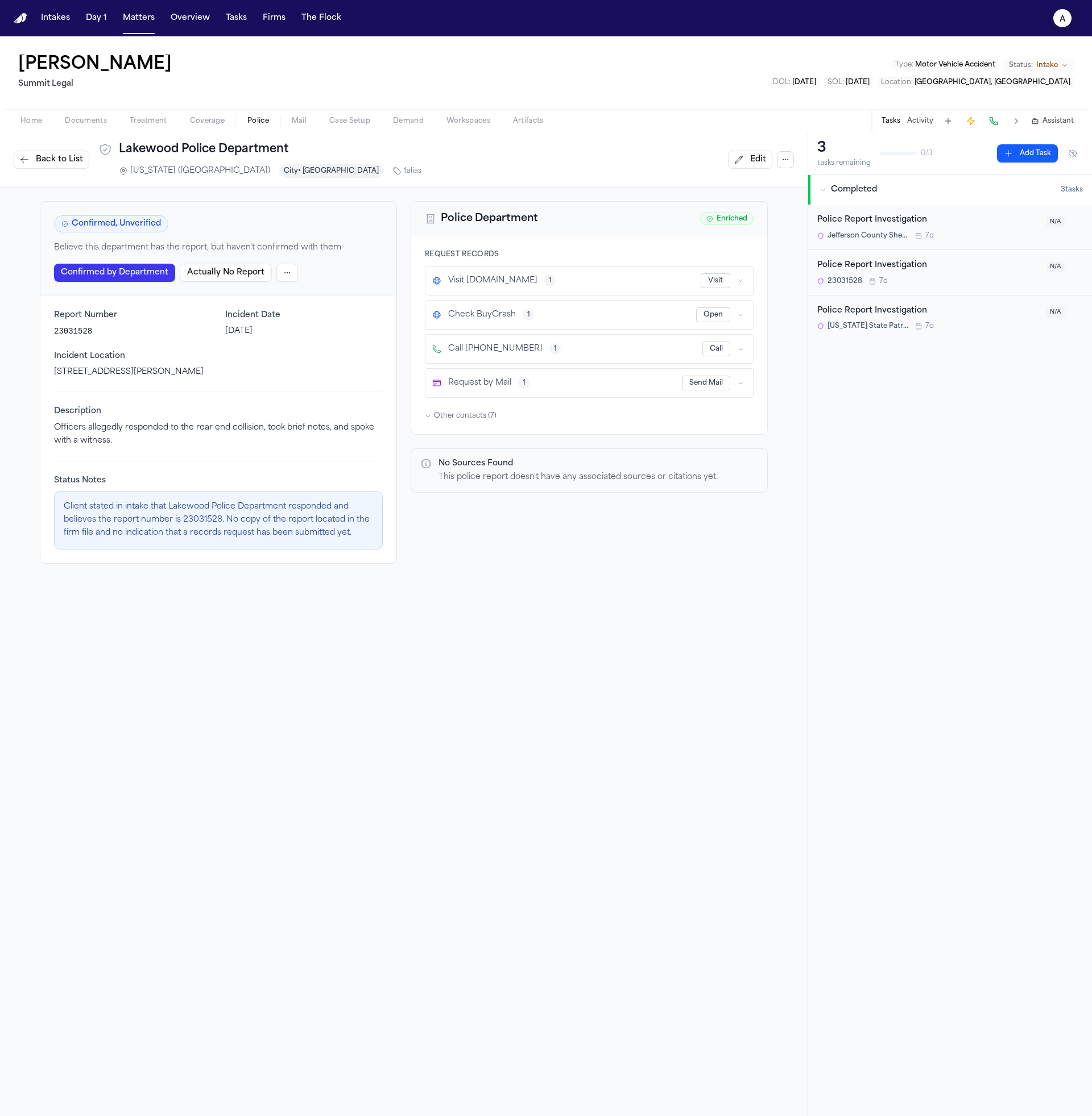
click at [1072, 28] on button "a" at bounding box center [1062, 19] width 32 height 25
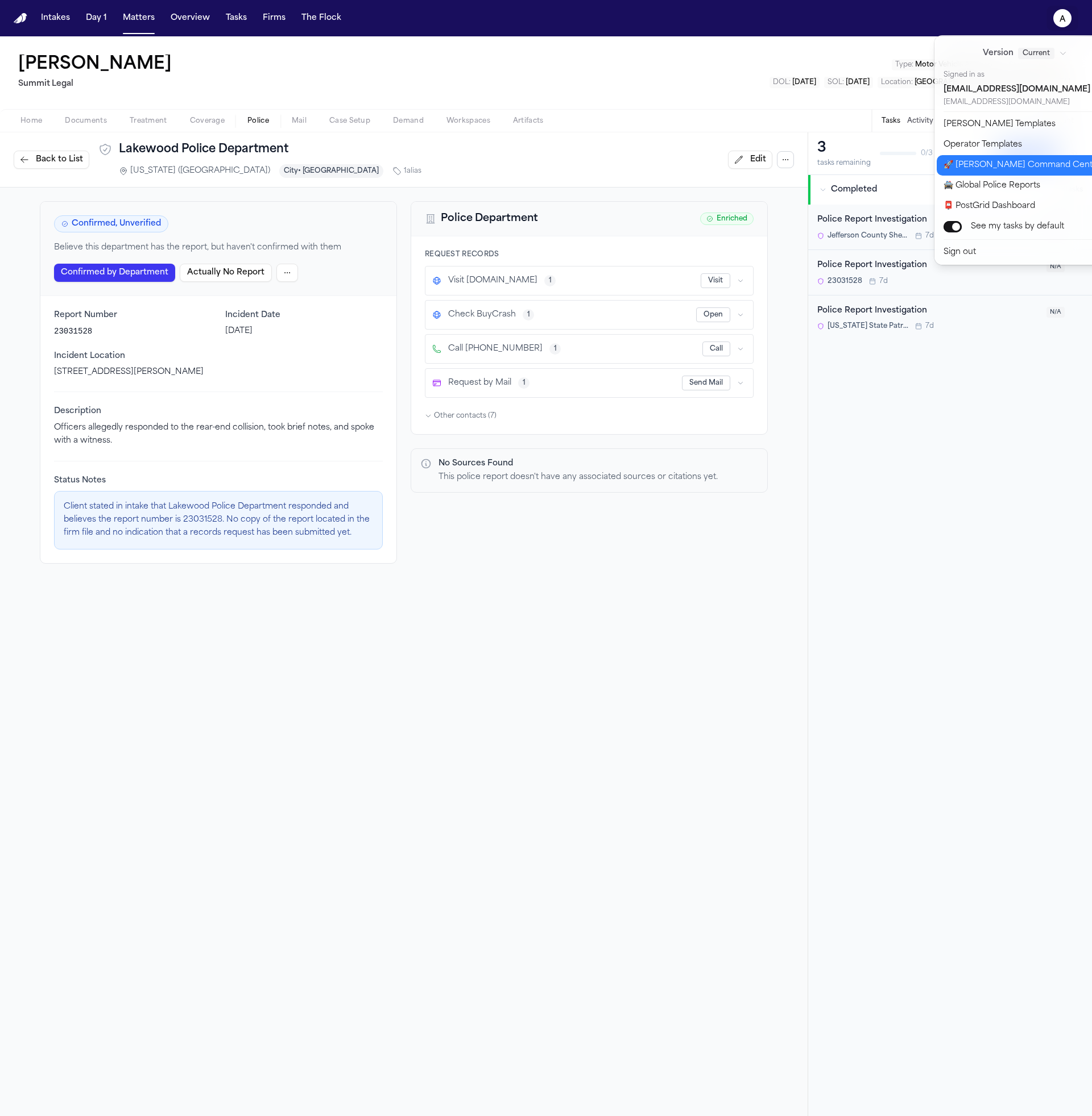
click at [1041, 166] on button "🚀 Bland Command Center" at bounding box center [1031, 165] width 189 height 20
select select "**"
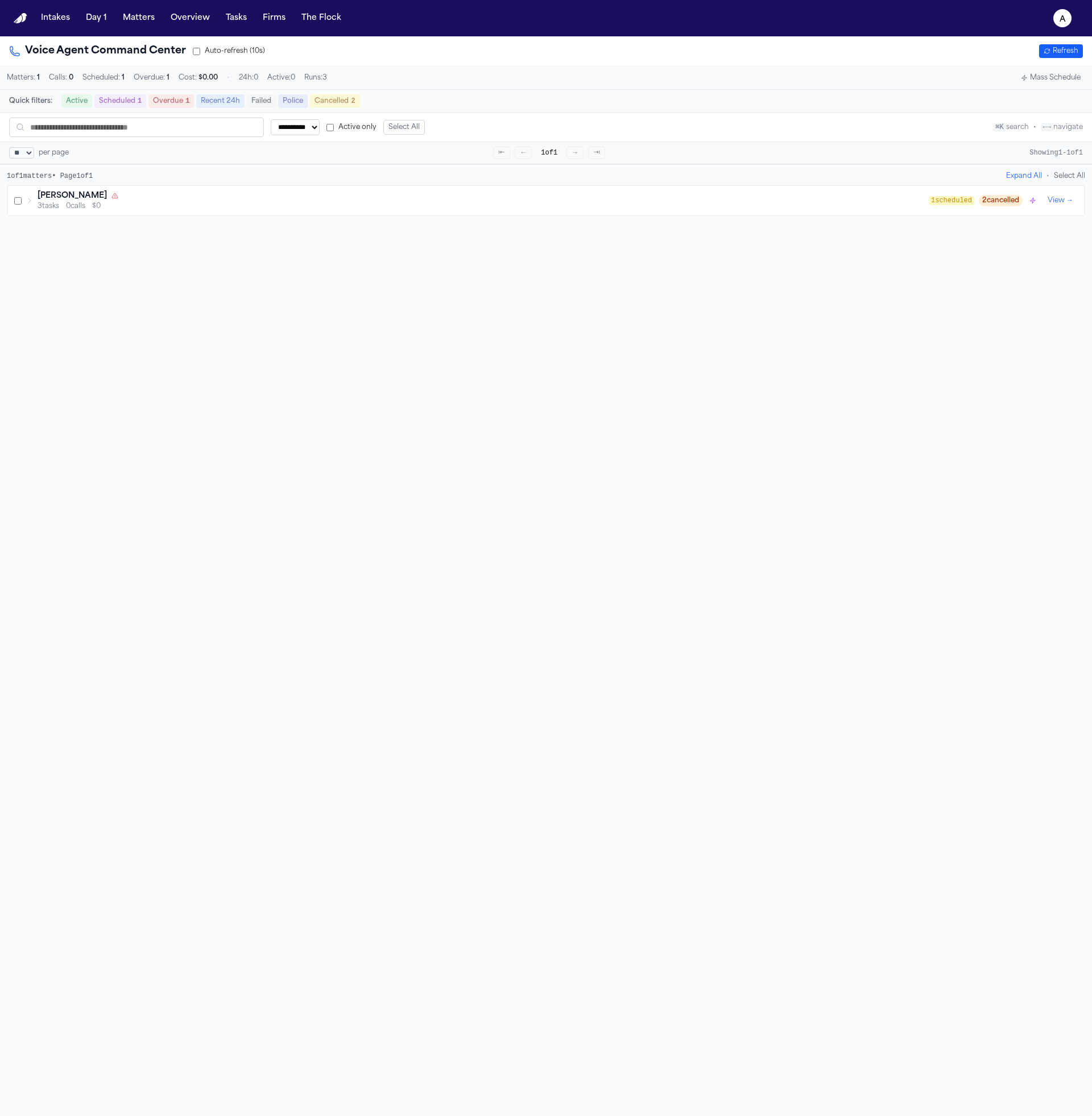
click at [292, 207] on div "3 tasks 0 calls $0" at bounding box center [483, 205] width 891 height 9
click at [262, 267] on div "Police Report & Investigation → Colorado State Patrol" at bounding box center [505, 264] width 953 height 9
click at [276, 246] on div "Police Report & Investigation → Jefferson County Sheriff's Office" at bounding box center [505, 241] width 953 height 9
click at [318, 346] on div "No calls yet" at bounding box center [546, 336] width 1077 height 19
click at [320, 346] on div "No calls yet" at bounding box center [546, 336] width 1077 height 19
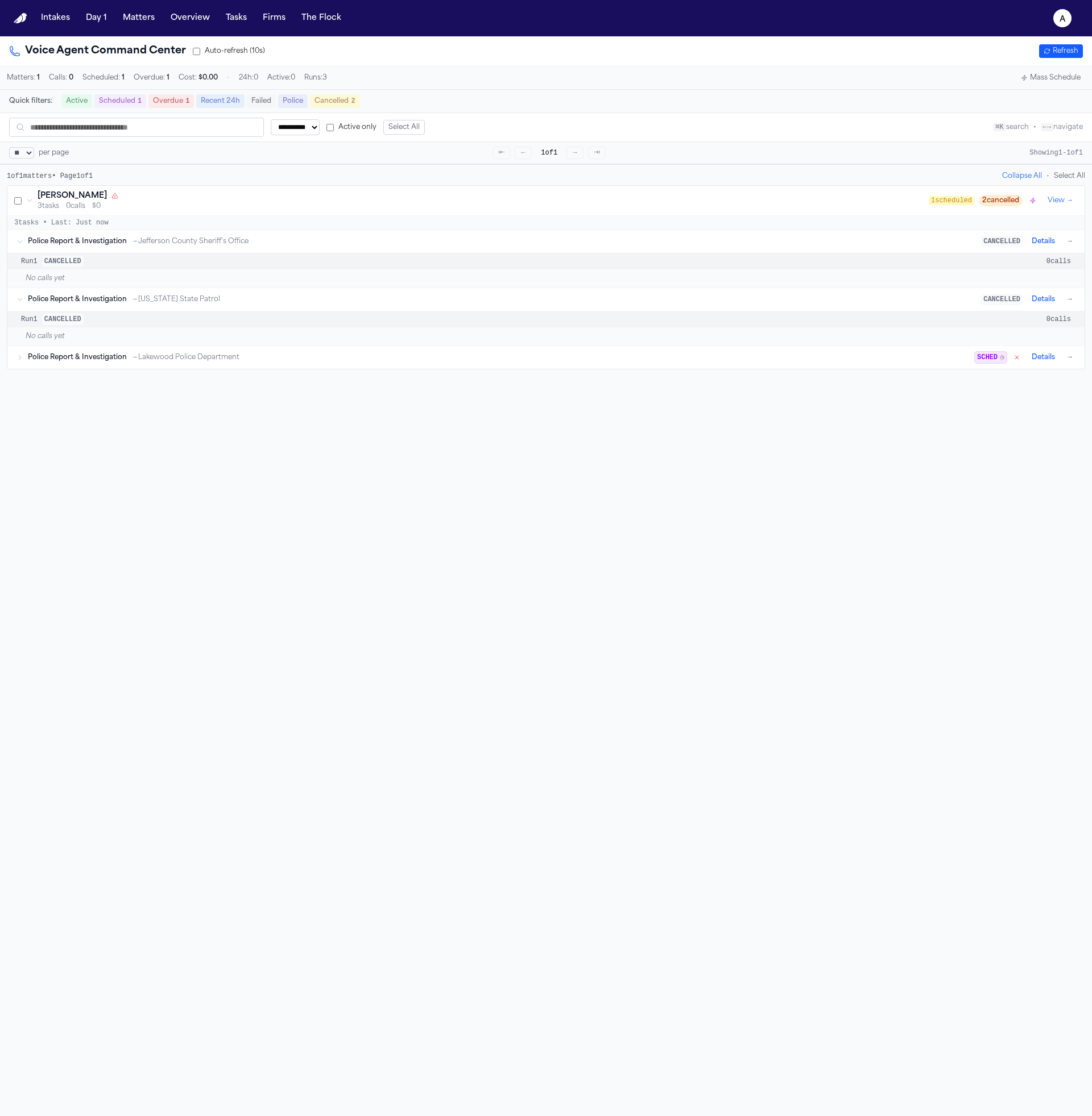
click at [323, 357] on div "Police Report & Investigation → Lakewood Police Department SCHED Details →" at bounding box center [551, 357] width 1047 height 14
click at [876, 399] on div "No calls yet" at bounding box center [546, 394] width 1077 height 19
drag, startPoint x: 1033, startPoint y: 376, endPoint x: 1034, endPoint y: 369, distance: 7.1
click at [1033, 376] on div "Run 1 SCHED 0 calls" at bounding box center [546, 377] width 1077 height 16
click at [1036, 362] on button "Details" at bounding box center [1042, 357] width 32 height 14
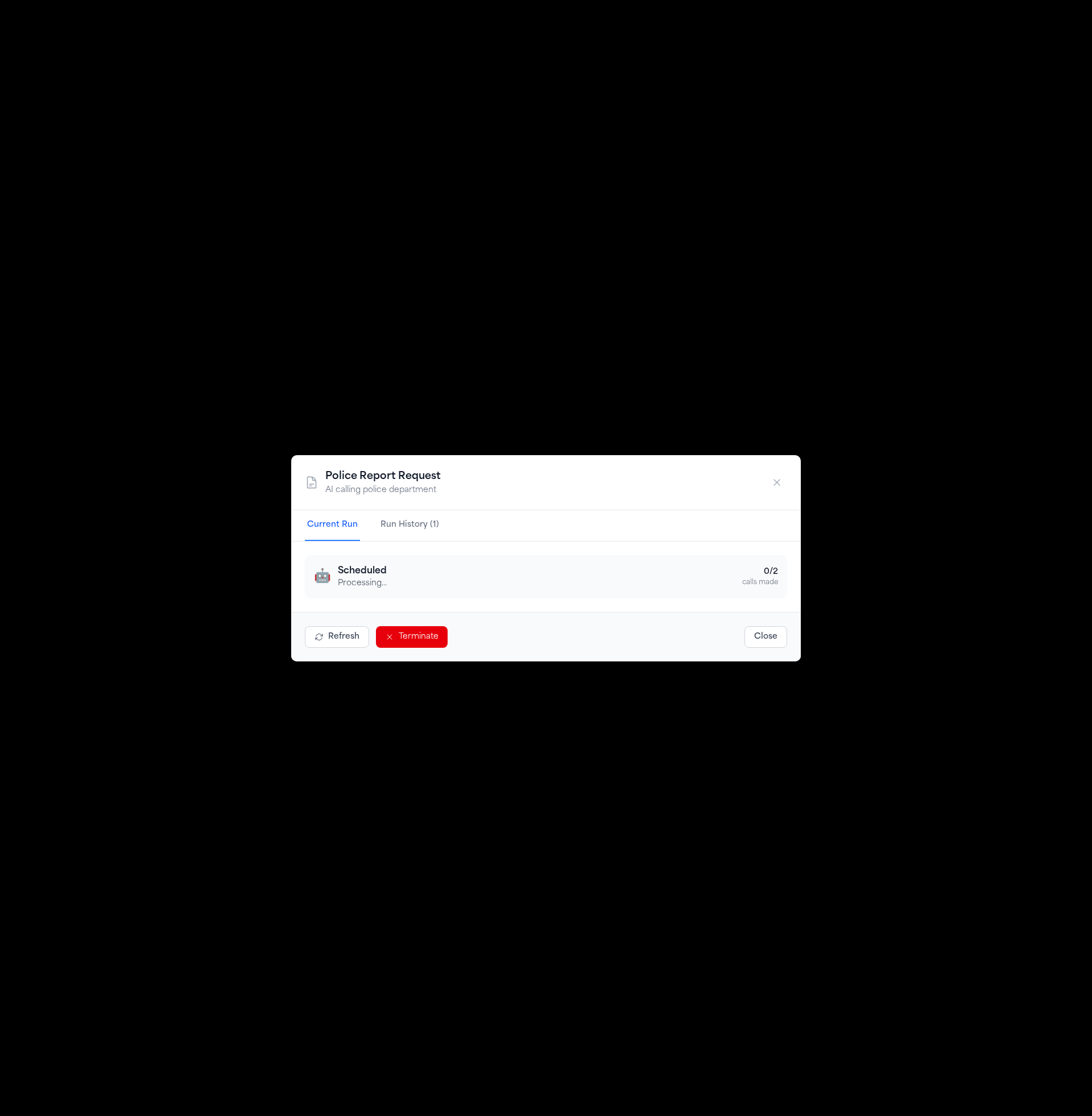
click at [378, 520] on button "Run History (1)" at bounding box center [409, 526] width 63 height 31
click at [410, 582] on div "🤖 Scheduled 0 calls • Just now" at bounding box center [546, 577] width 463 height 25
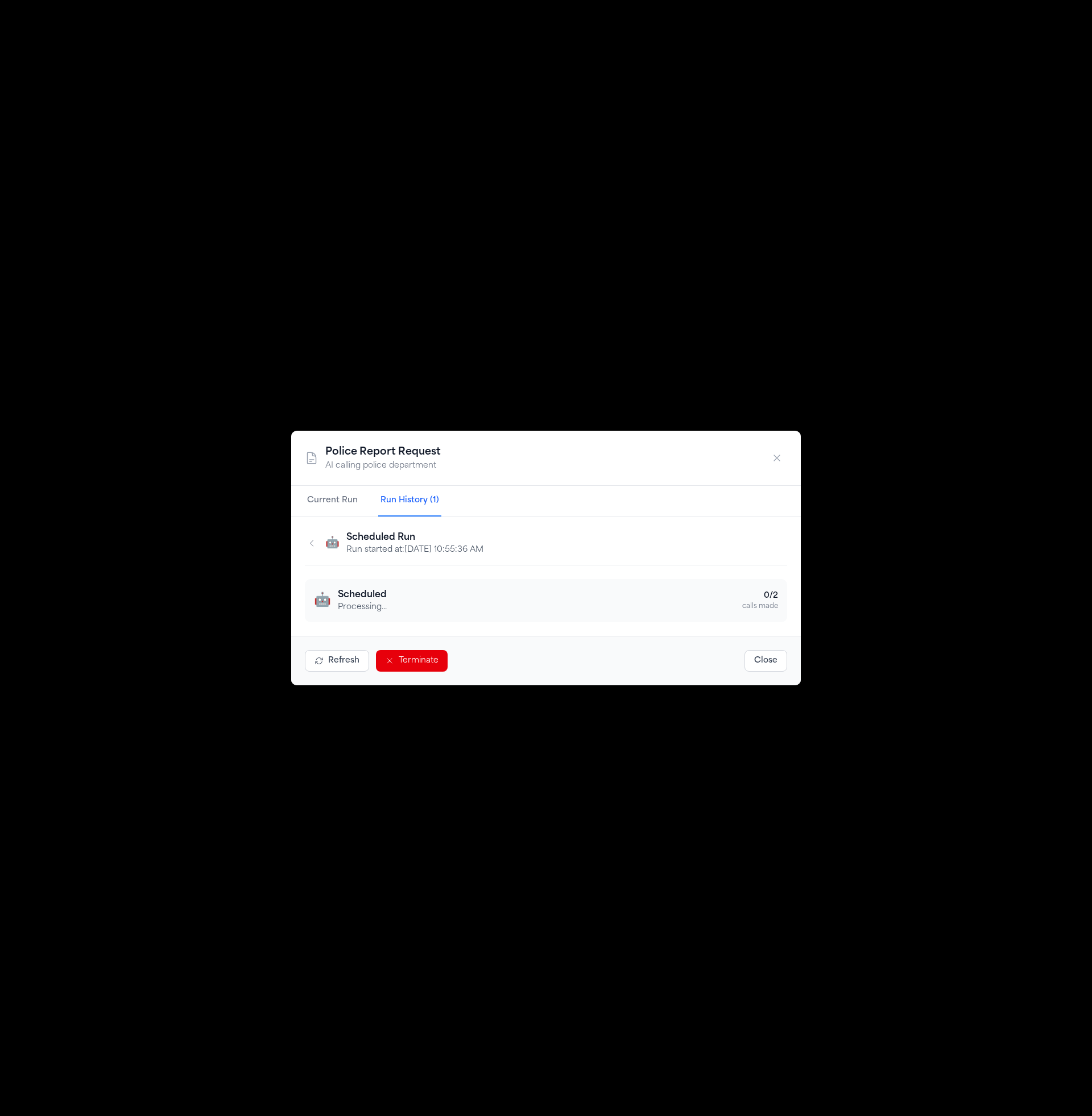
click at [483, 533] on h3 "Scheduled Run" at bounding box center [414, 538] width 137 height 14
click at [468, 554] on p "Run started at: 8/14/2025, 10:55:36 AM" at bounding box center [414, 550] width 137 height 12
click at [423, 555] on p "Run started at: 8/14/2025, 10:55:36 AM" at bounding box center [414, 550] width 137 height 12
click at [422, 555] on p "Run started at: 8/14/2025, 10:55:36 AM" at bounding box center [414, 550] width 137 height 12
click at [423, 553] on p "Run started at: 8/14/2025, 10:55:36 AM" at bounding box center [414, 550] width 137 height 12
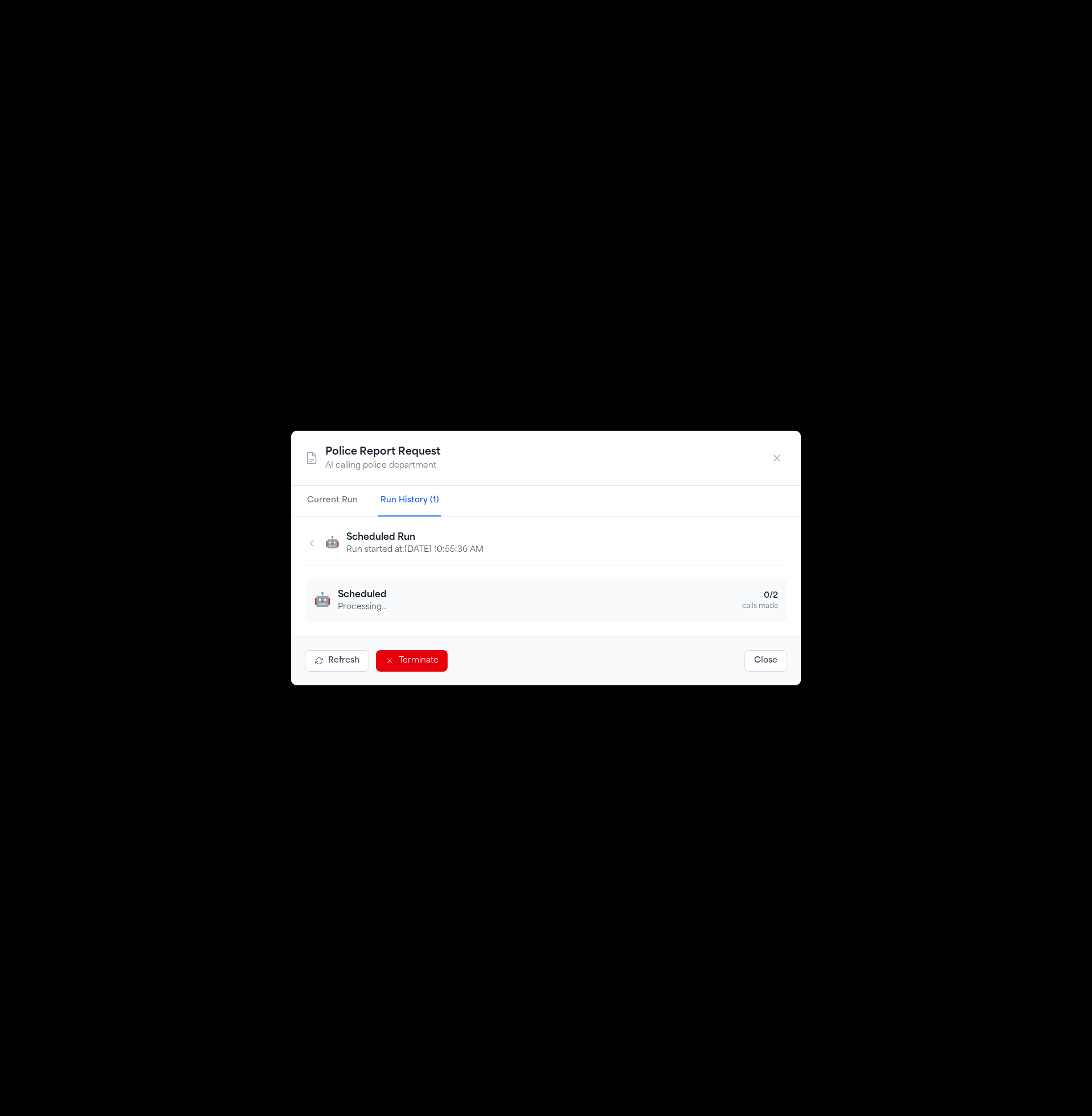
click at [423, 547] on p "Run started at: 8/14/2025, 10:55:36 AM" at bounding box center [414, 550] width 137 height 12
click at [419, 554] on p "Run started at: 8/14/2025, 10:55:36 AM" at bounding box center [414, 550] width 137 height 12
click at [416, 552] on p "Run started at: 8/14/2025, 10:55:36 AM" at bounding box center [414, 550] width 137 height 12
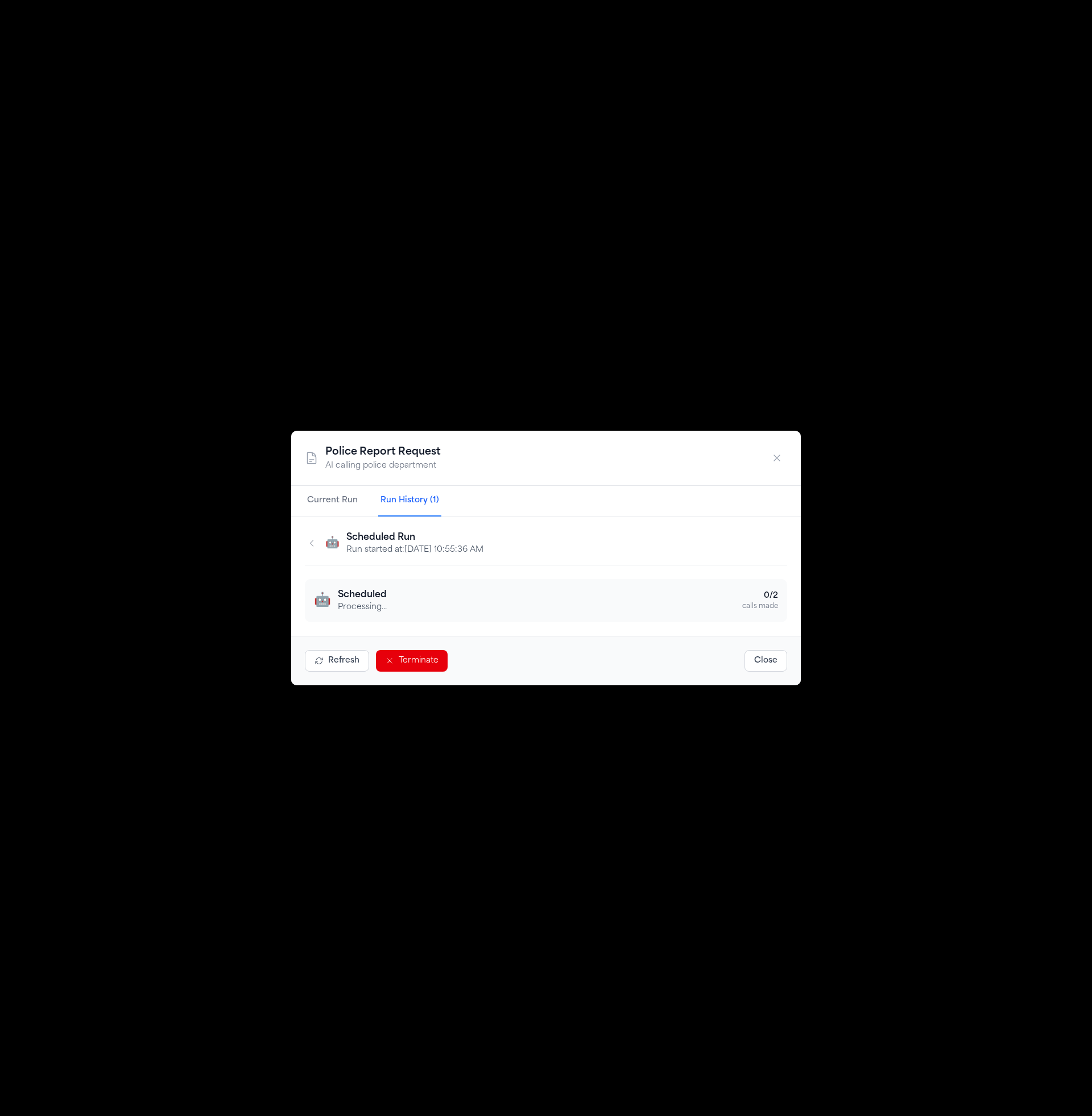
click at [432, 550] on p "Run started at: 8/14/2025, 10:55:36 AM" at bounding box center [414, 550] width 137 height 12
click at [415, 552] on p "Run started at: 8/14/2025, 10:55:36 AM" at bounding box center [414, 550] width 137 height 12
click at [412, 554] on p "Run started at: 8/14/2025, 10:55:36 AM" at bounding box center [414, 550] width 137 height 12
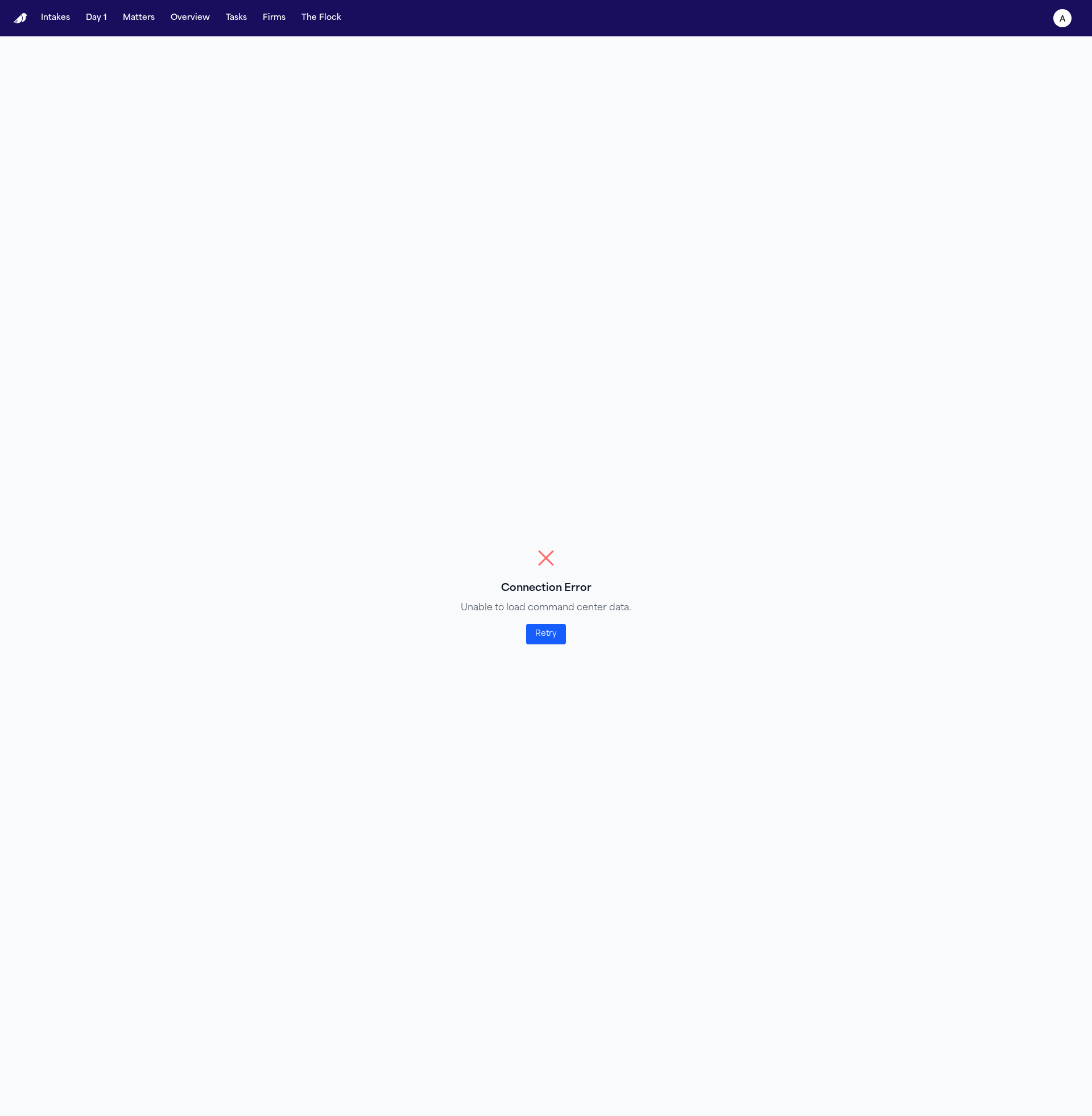
select select "**"
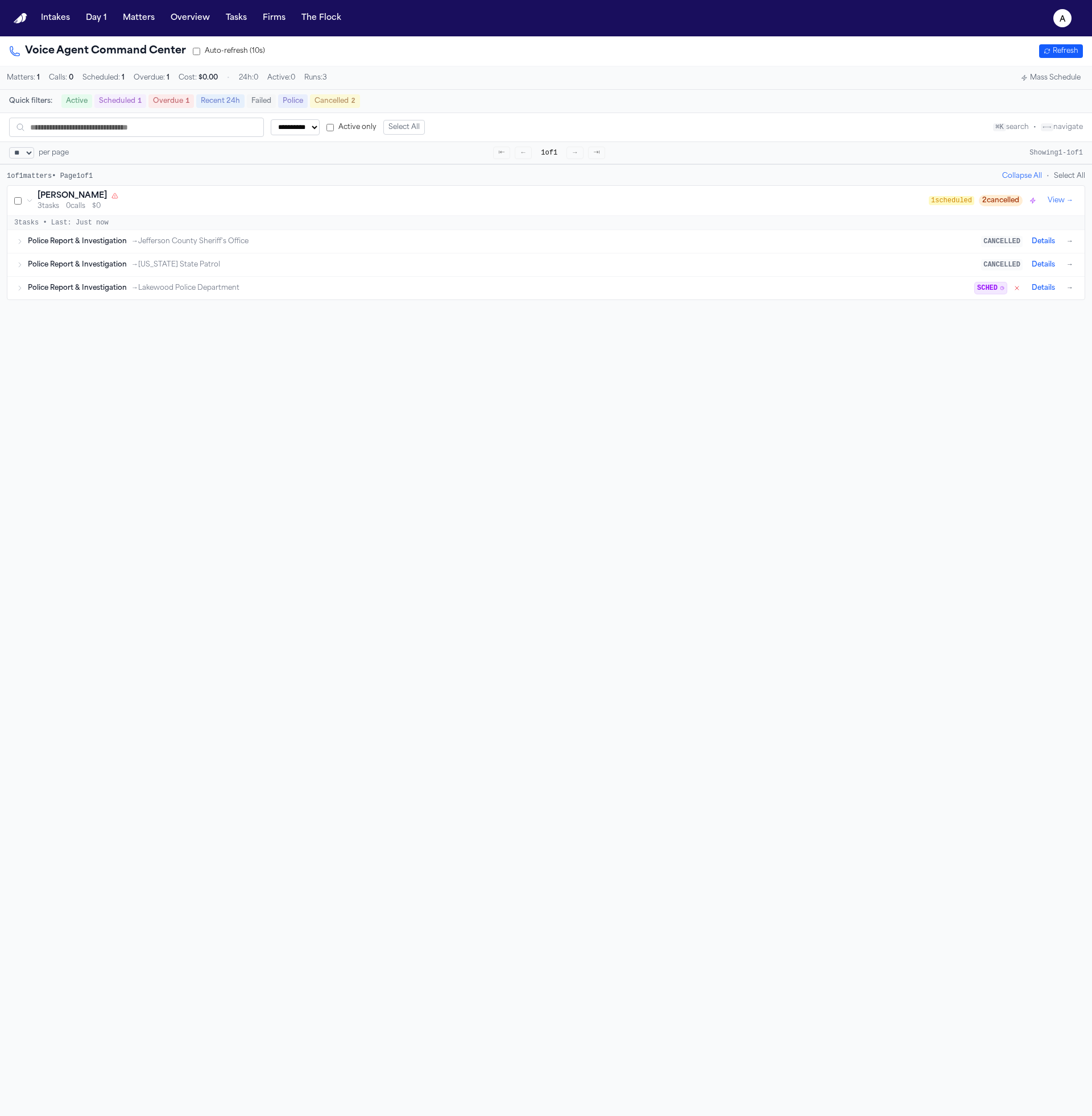
click at [593, 289] on div "Police Report & Investigation → Lakewood Police Department" at bounding box center [502, 287] width 947 height 9
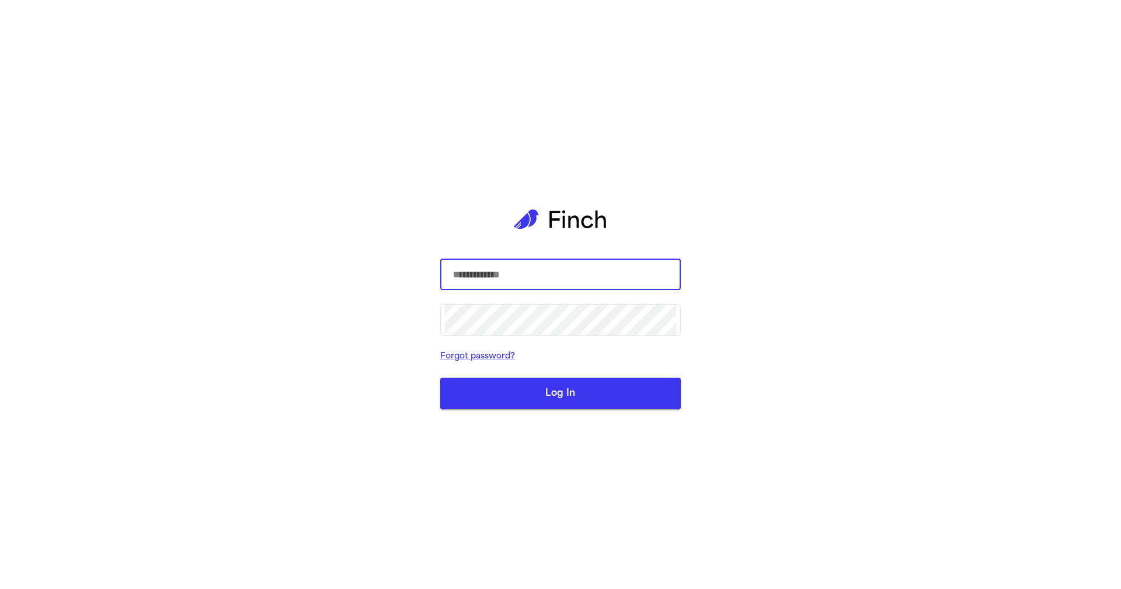
click at [0, 589] on com-1password-button at bounding box center [0, 589] width 0 height 0
type input "**********"
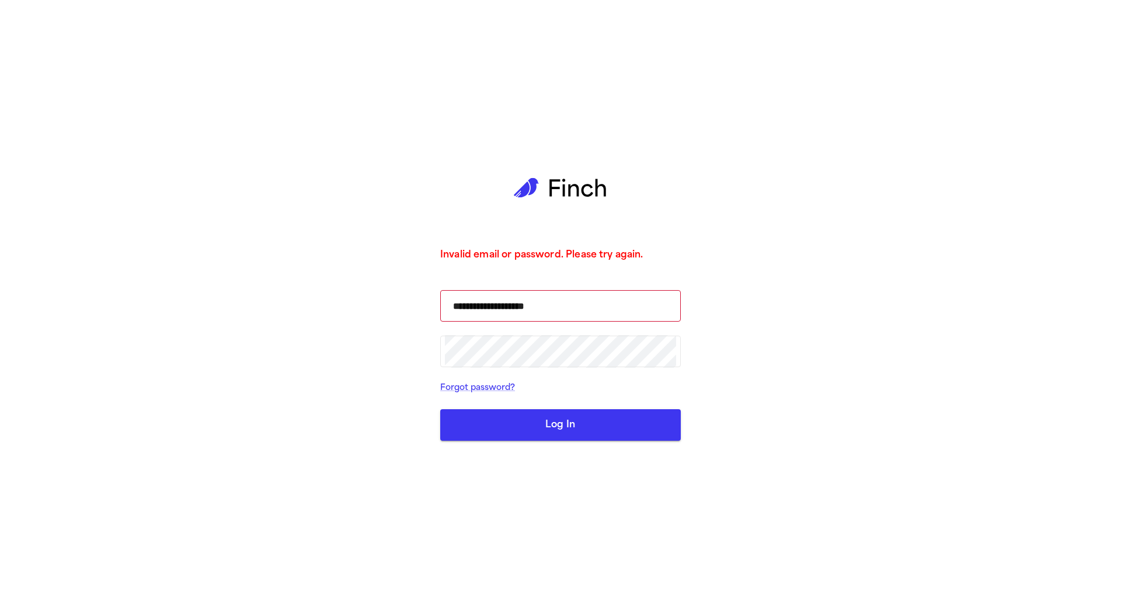
click at [558, 427] on button "Log In" at bounding box center [560, 425] width 240 height 32
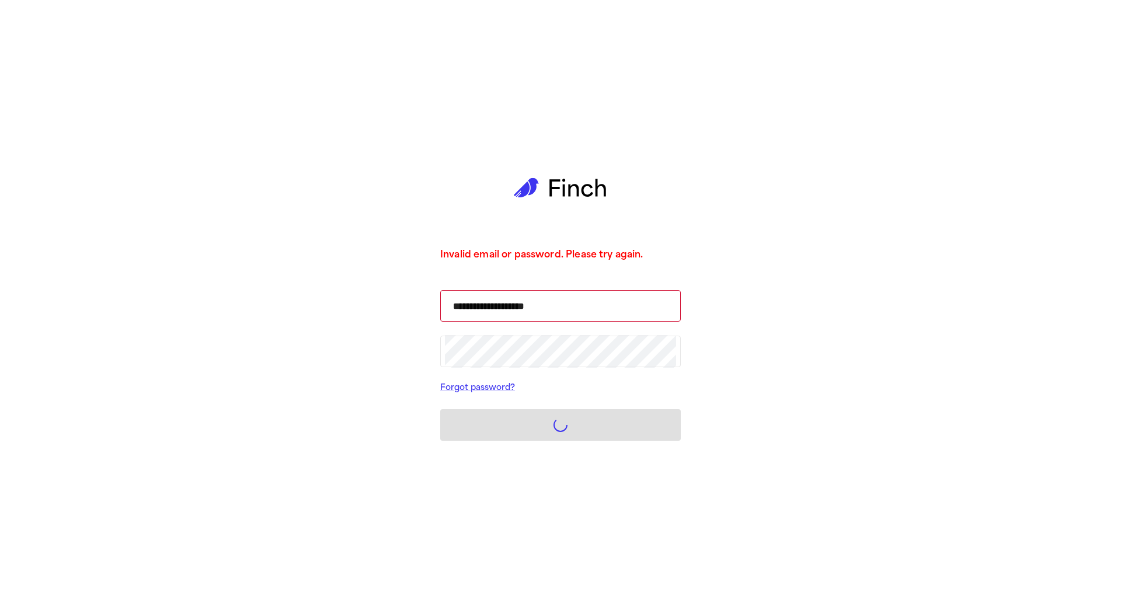
click at [591, 332] on form "**********" at bounding box center [560, 365] width 240 height 151
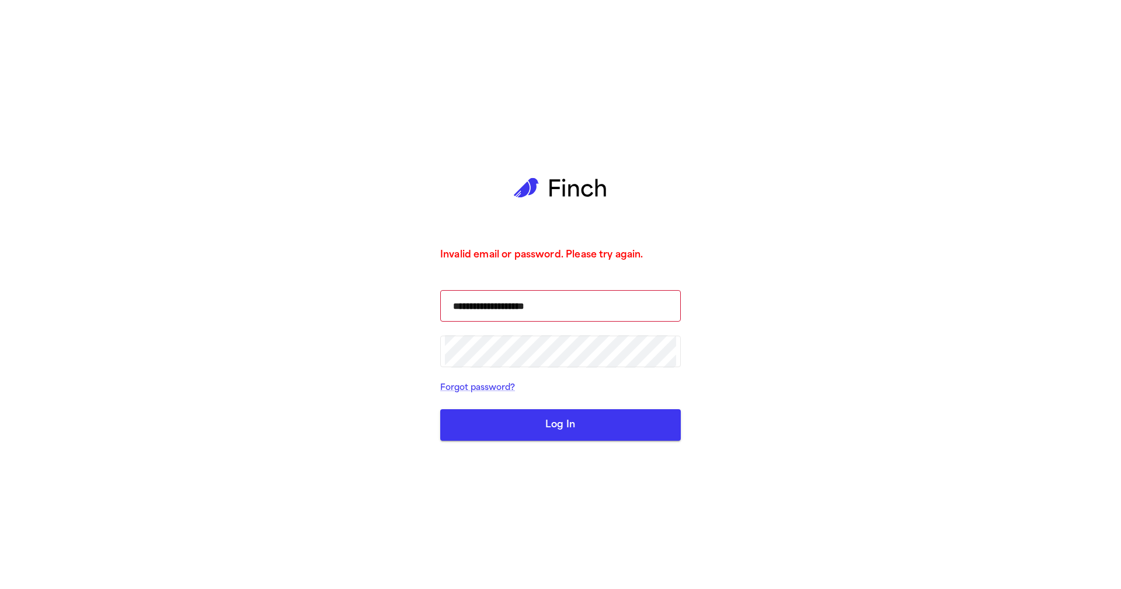
click at [563, 431] on button "Log In" at bounding box center [560, 425] width 240 height 32
click at [578, 413] on button "Log In" at bounding box center [560, 425] width 240 height 32
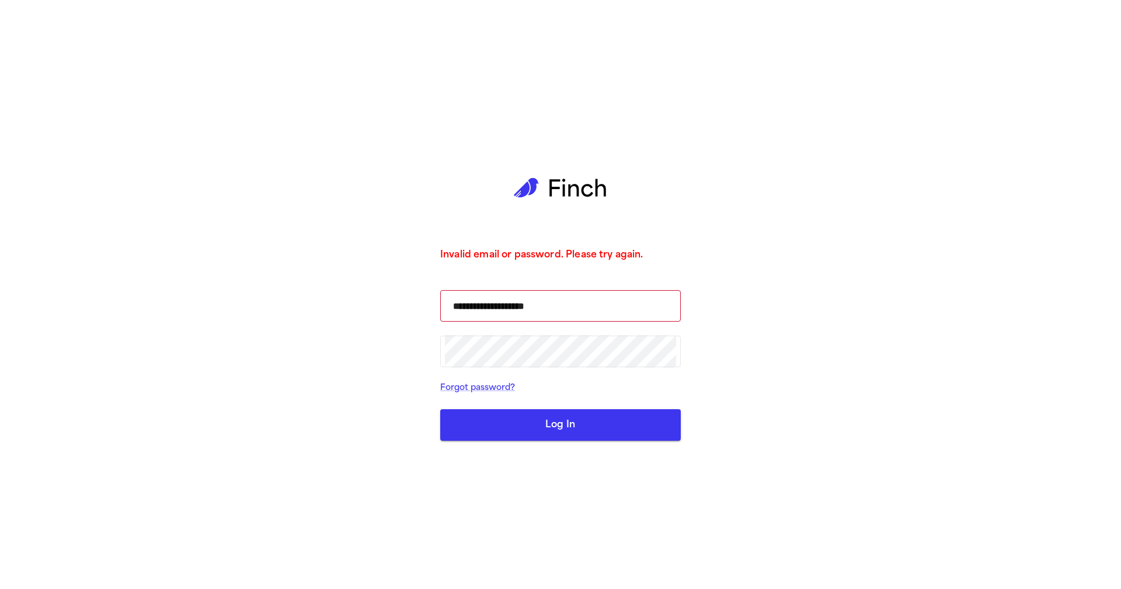
click at [578, 413] on button "Log In" at bounding box center [560, 425] width 240 height 32
